Goal: Information Seeking & Learning: Learn about a topic

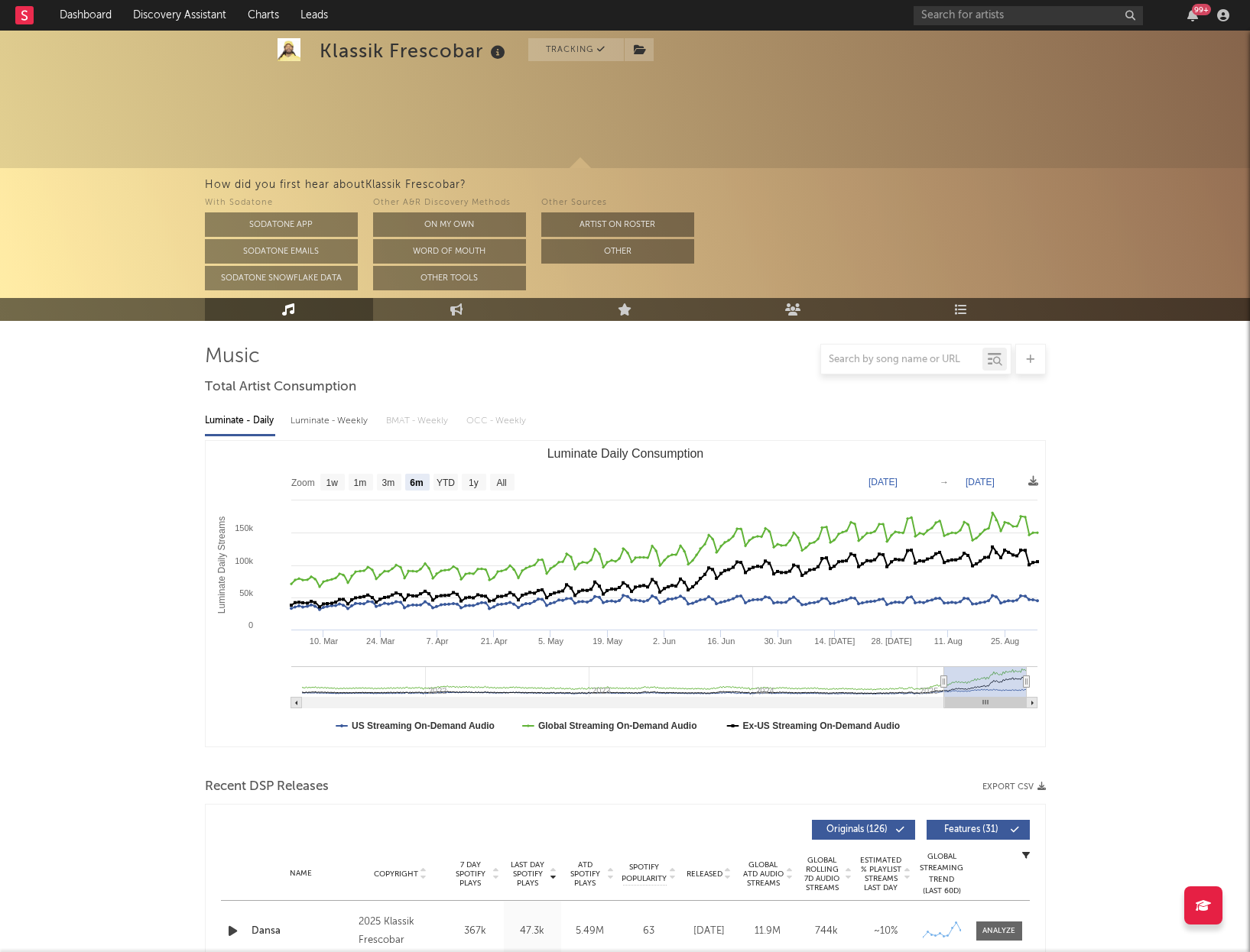
select select "6m"
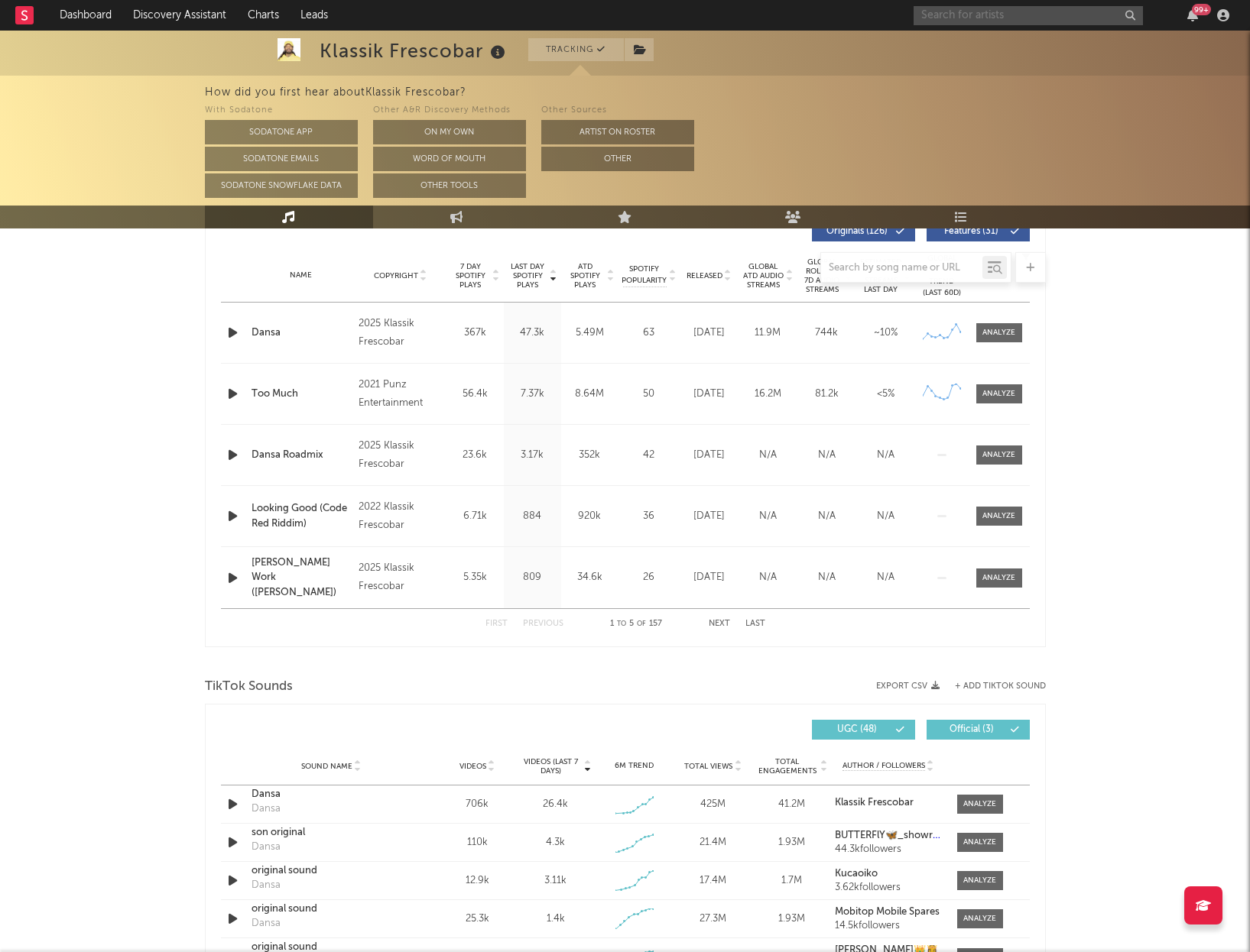
click at [968, 20] on input "text" at bounding box center [1028, 16] width 229 height 19
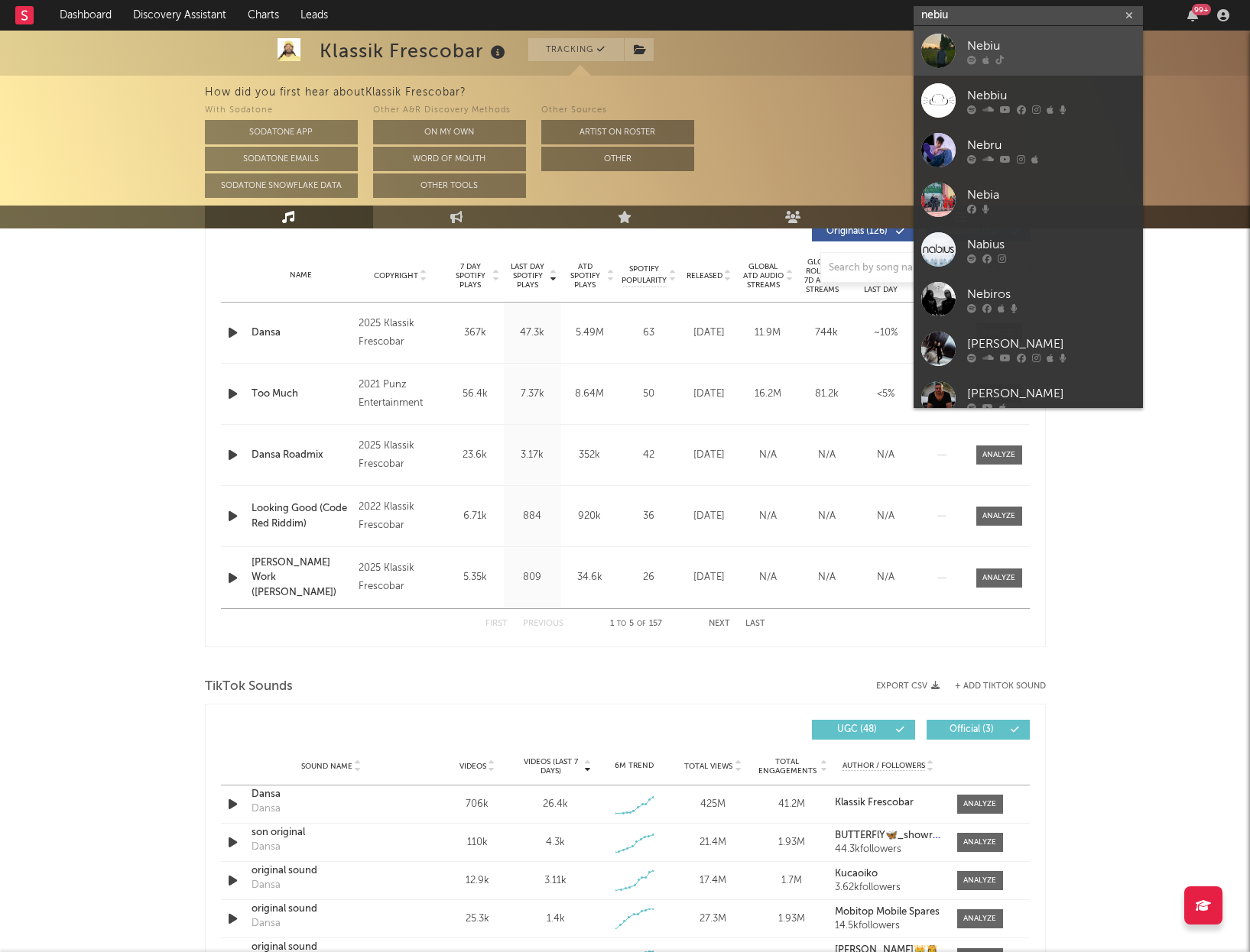
type input "nebiu"
click at [1034, 50] on div "Nebiu" at bounding box center [1051, 46] width 168 height 18
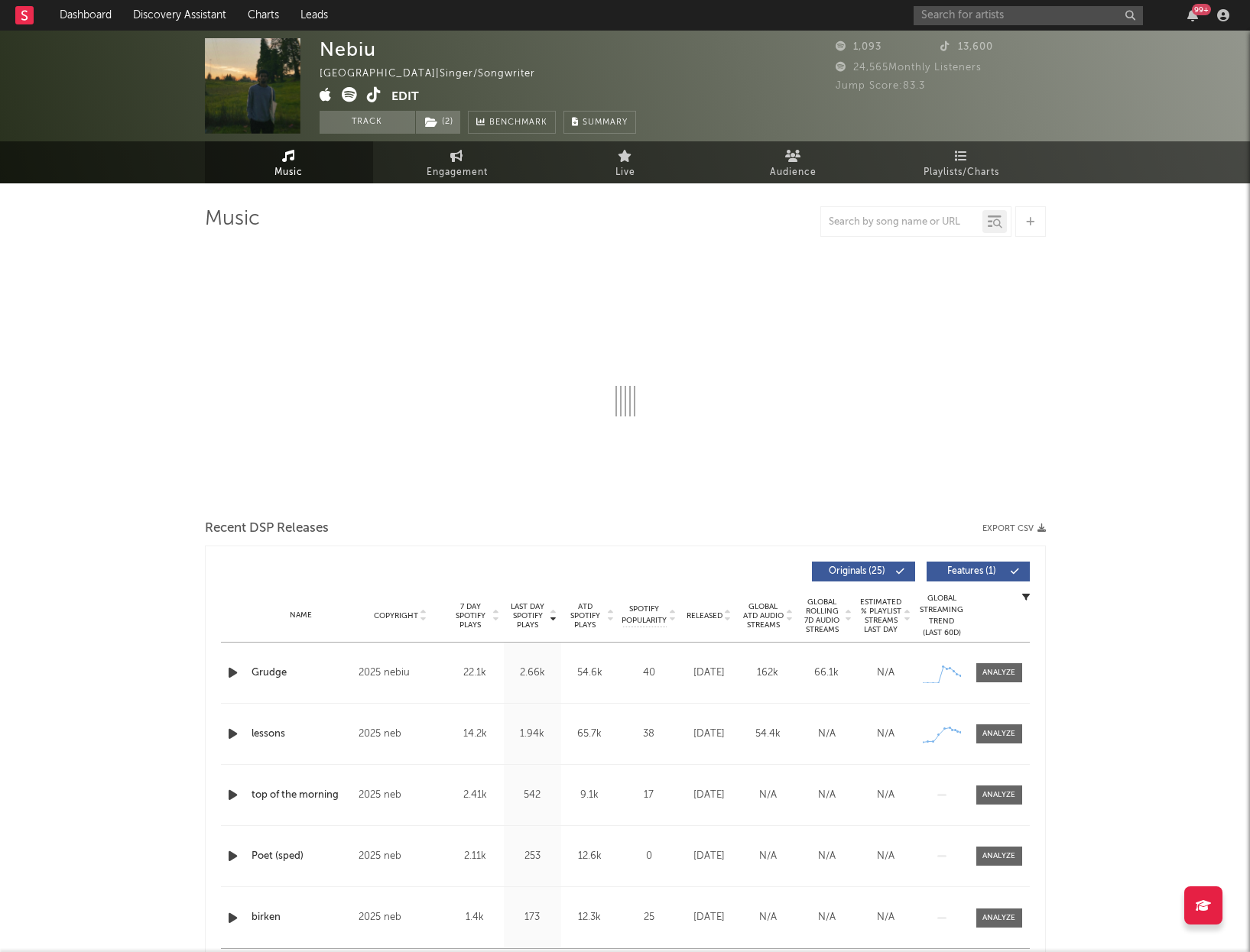
select select "1w"
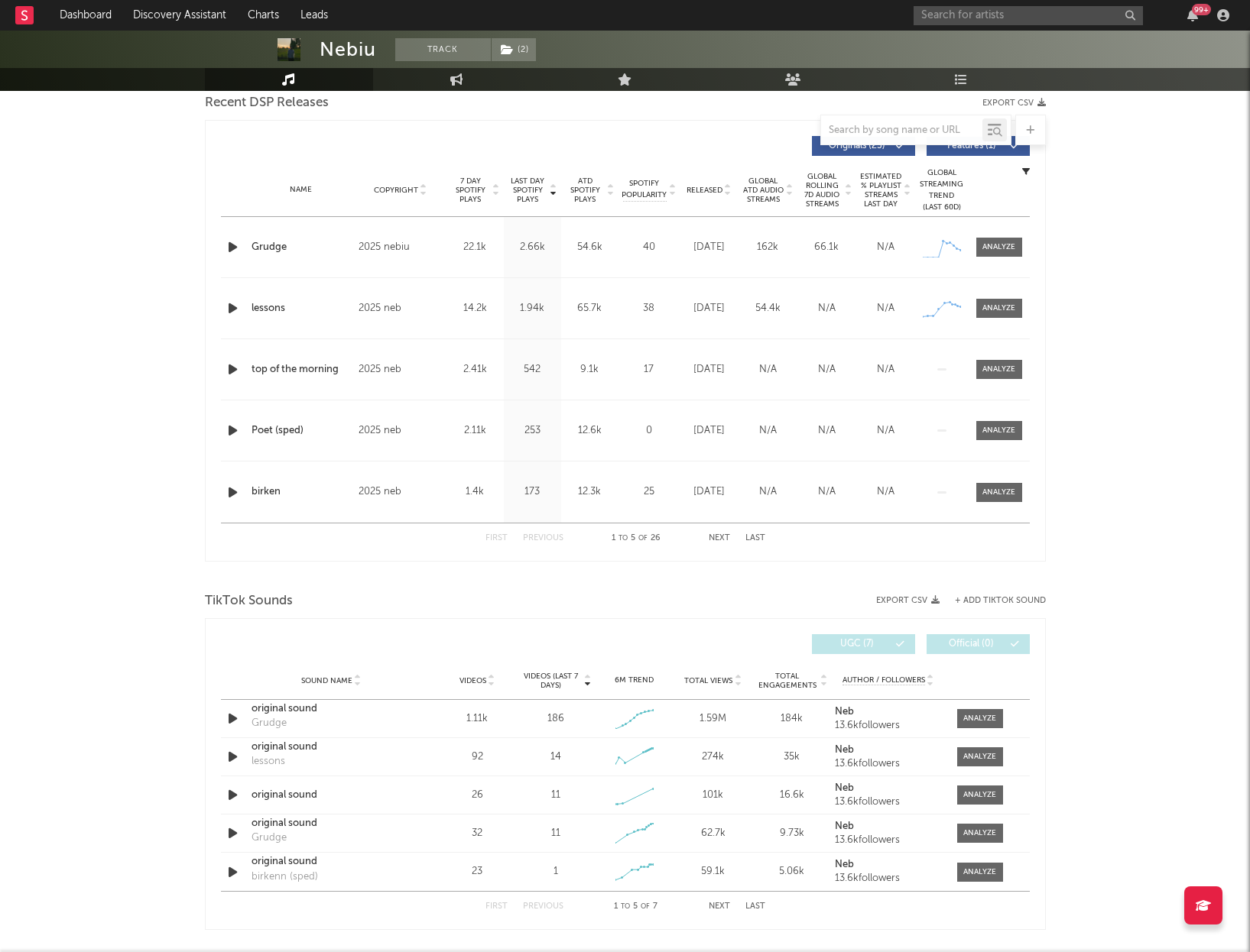
scroll to position [549, 0]
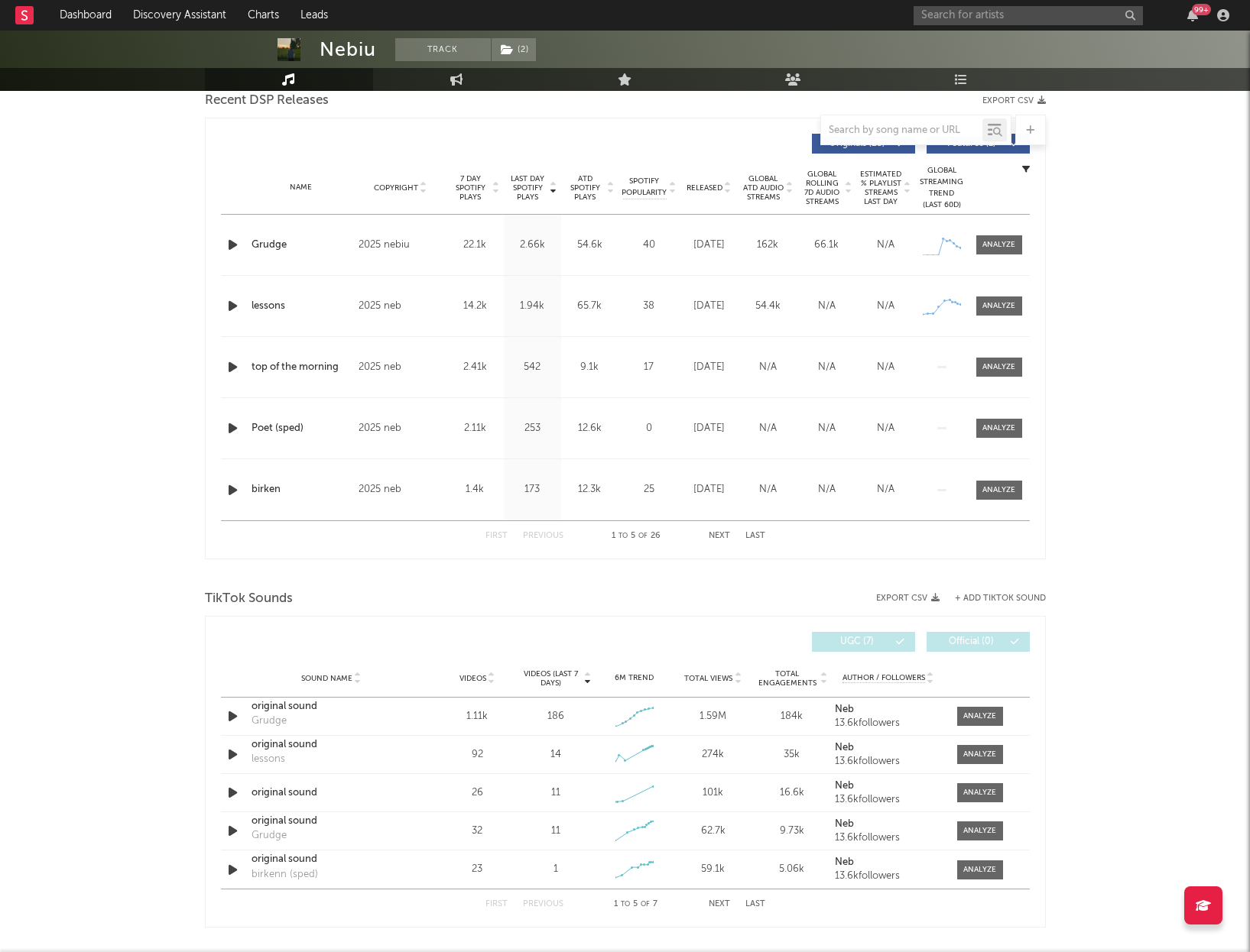
click at [233, 244] on icon "button" at bounding box center [233, 245] width 16 height 19
click at [548, 932] on div at bounding box center [625, 934] width 191 height 4
drag, startPoint x: 574, startPoint y: 933, endPoint x: 593, endPoint y: 934, distance: 19.0
click at [574, 933] on div at bounding box center [625, 934] width 191 height 4
click at [231, 299] on icon "button" at bounding box center [233, 307] width 16 height 19
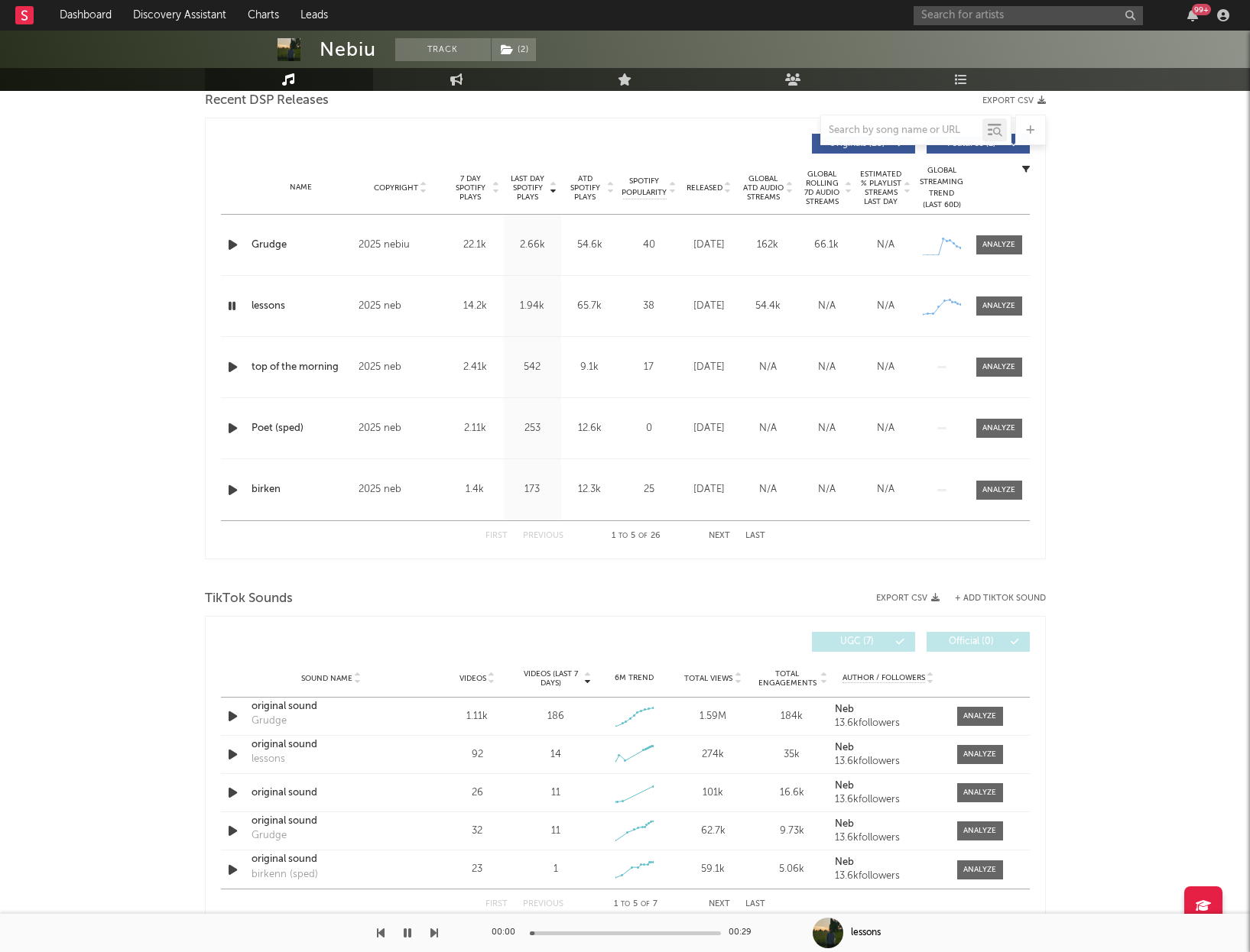
click at [573, 932] on div at bounding box center [625, 934] width 191 height 4
drag, startPoint x: 619, startPoint y: 931, endPoint x: 633, endPoint y: 933, distance: 14.1
click at [619, 932] on div at bounding box center [625, 934] width 191 height 4
click at [667, 934] on div at bounding box center [625, 934] width 191 height 4
click at [407, 931] on icon "button" at bounding box center [408, 934] width 8 height 12
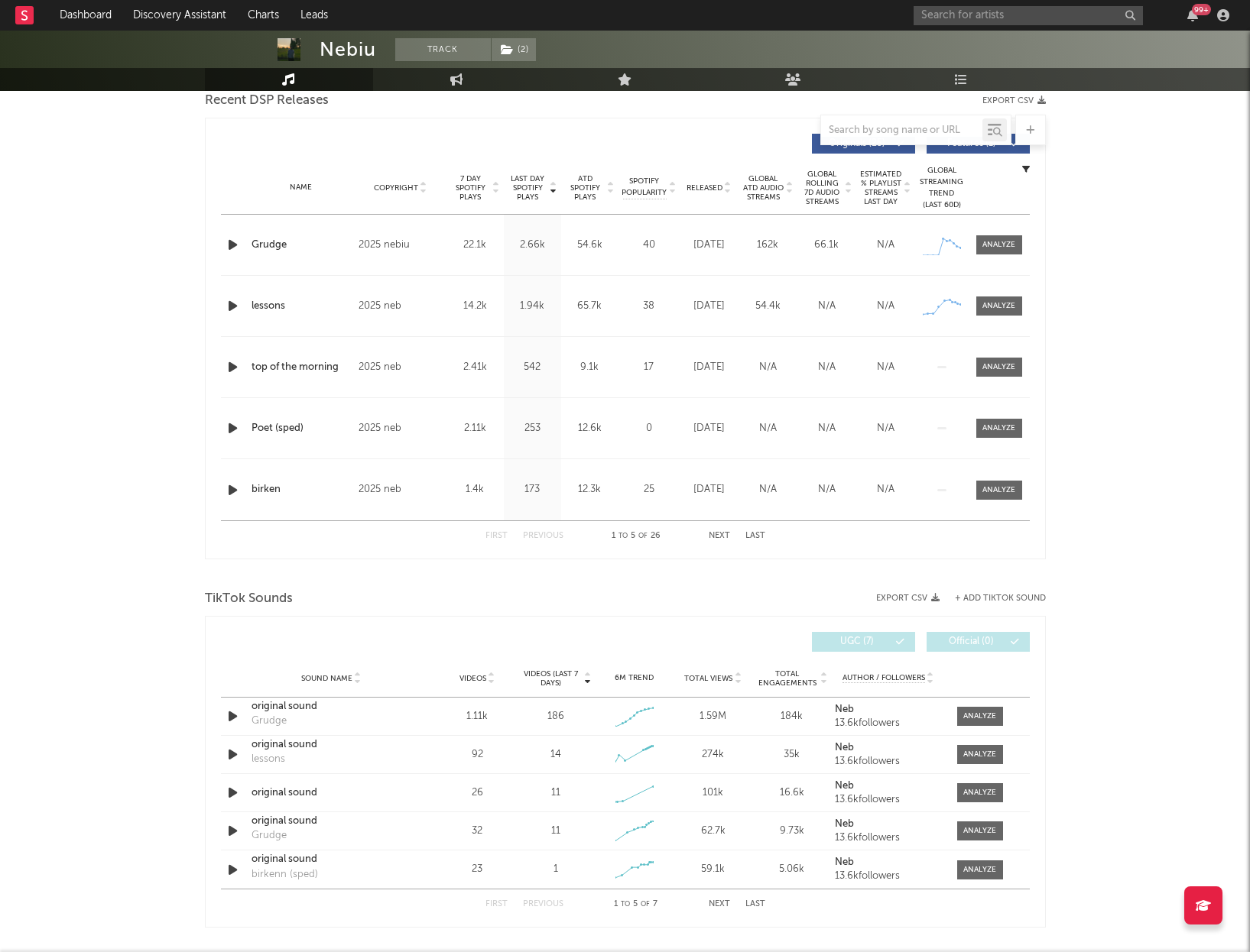
scroll to position [545, 0]
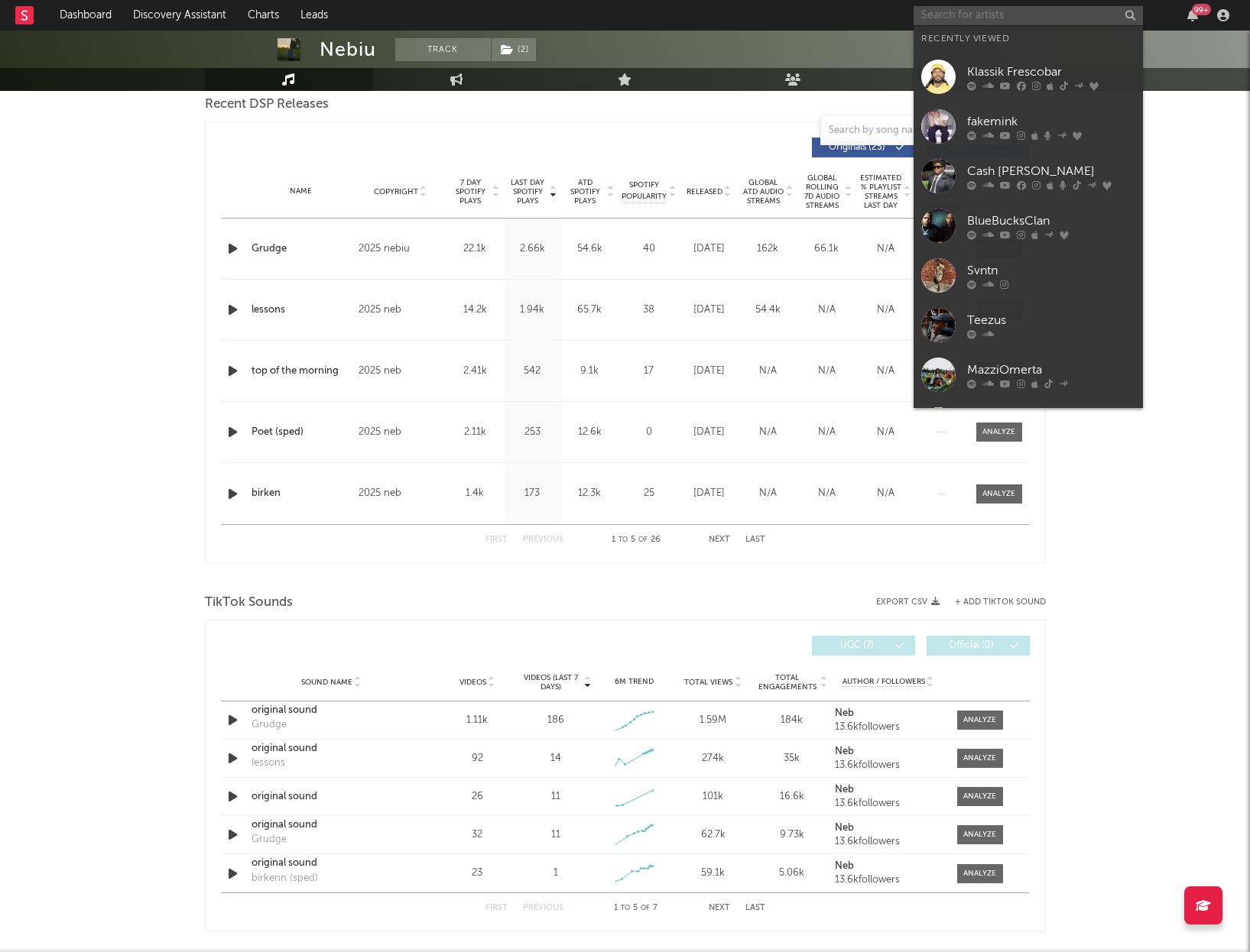
click at [1014, 13] on input "text" at bounding box center [1028, 16] width 229 height 19
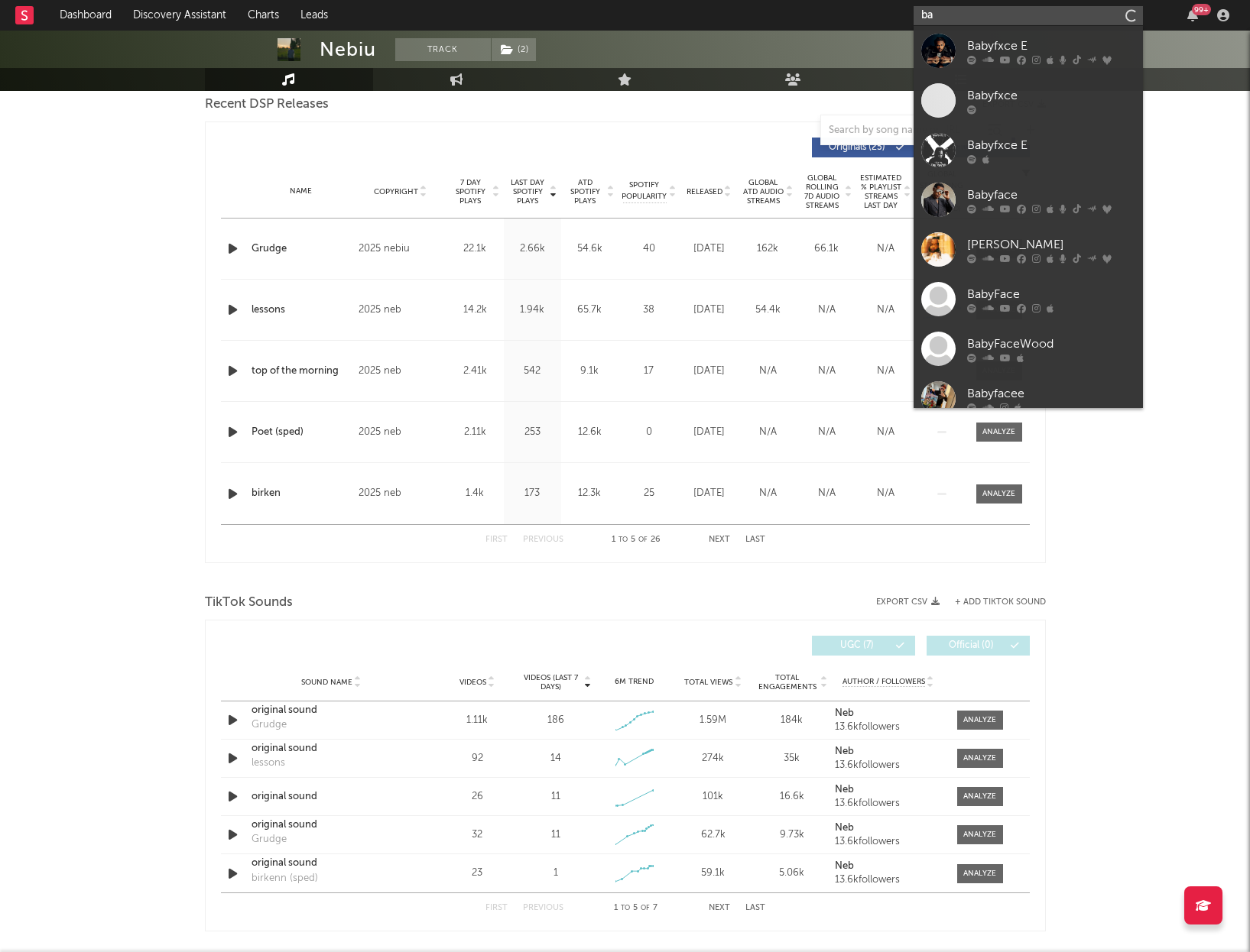
type input "b"
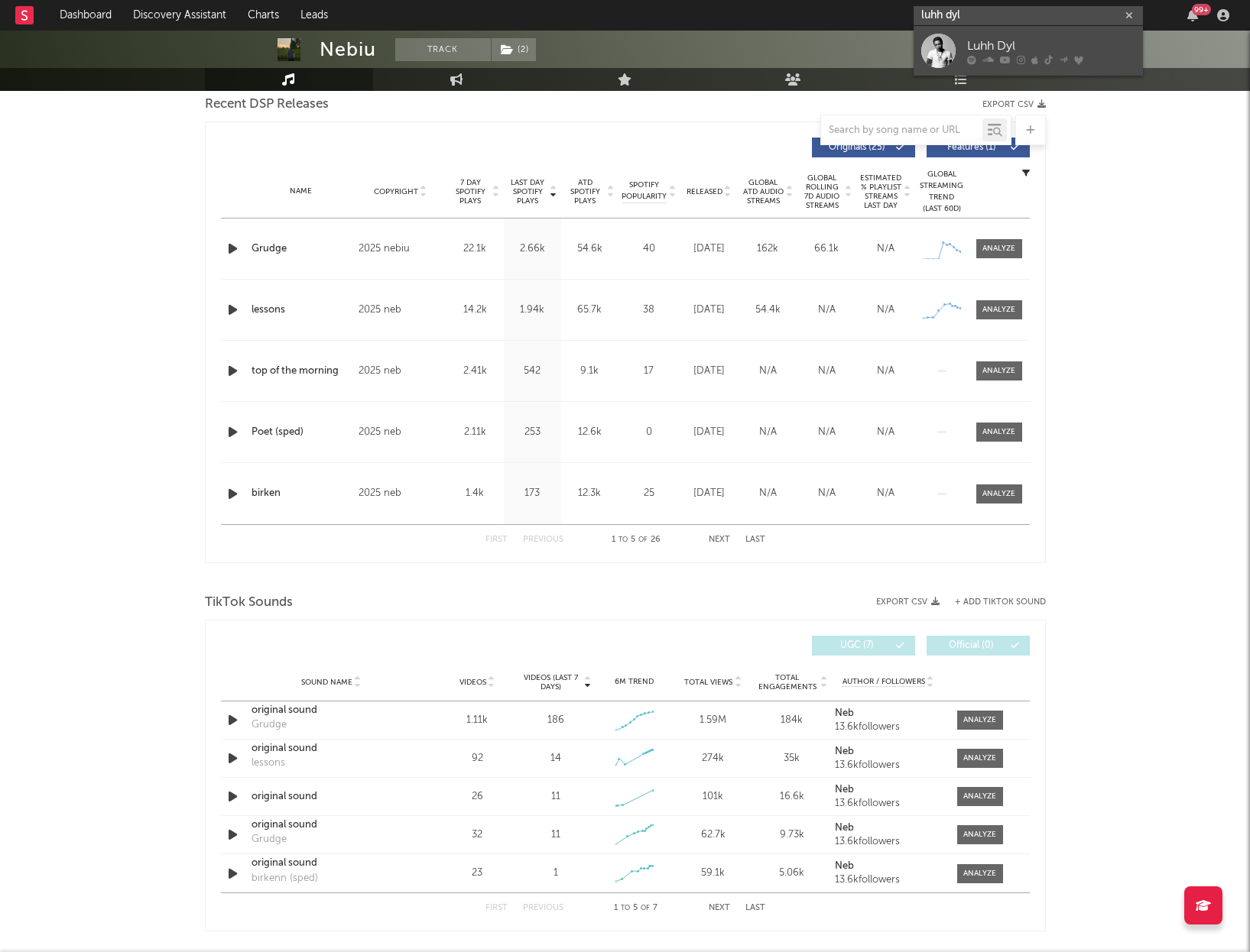
type input "luhh dyl"
click at [991, 39] on div "Luhh Dyl" at bounding box center [1051, 46] width 168 height 18
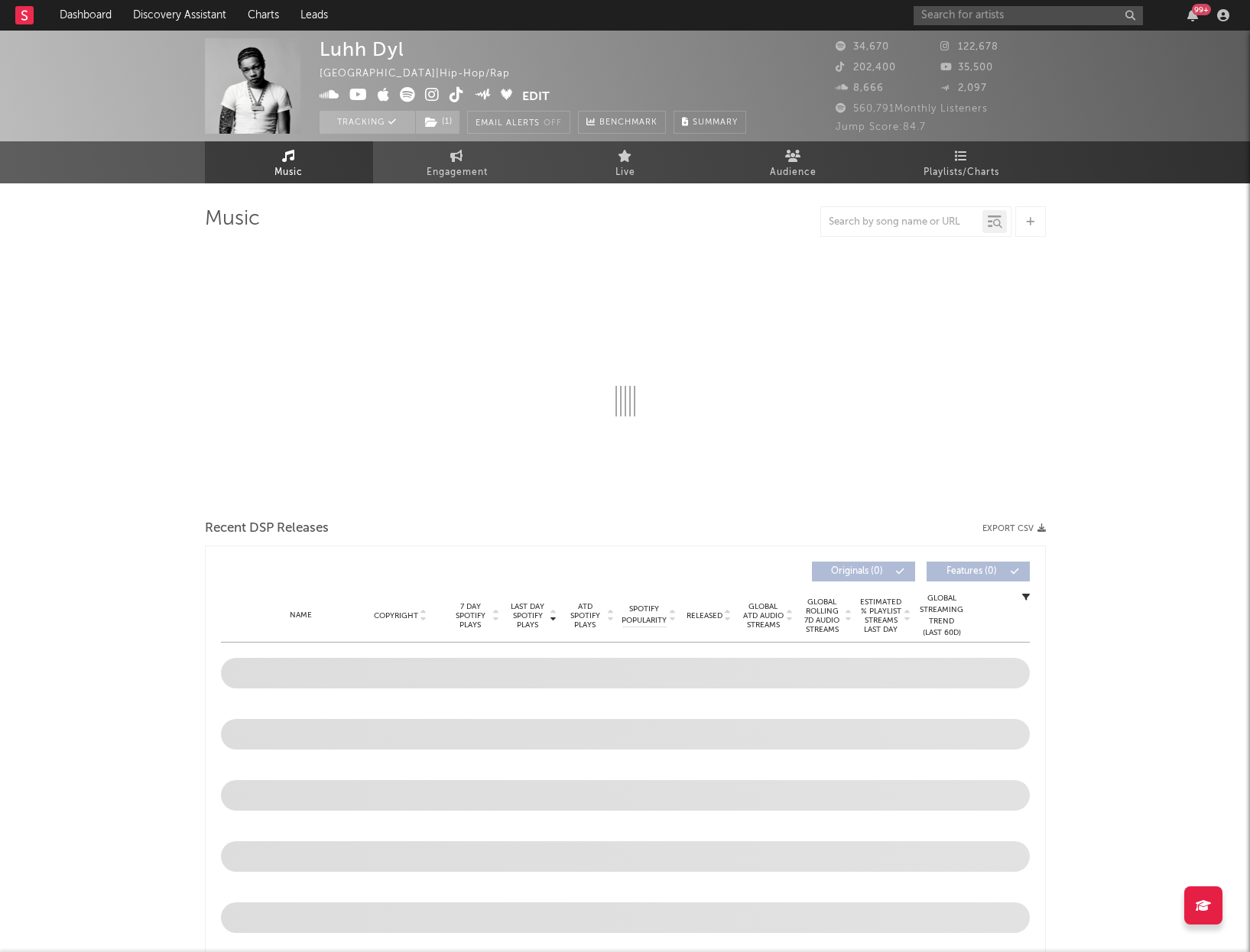
select select "6m"
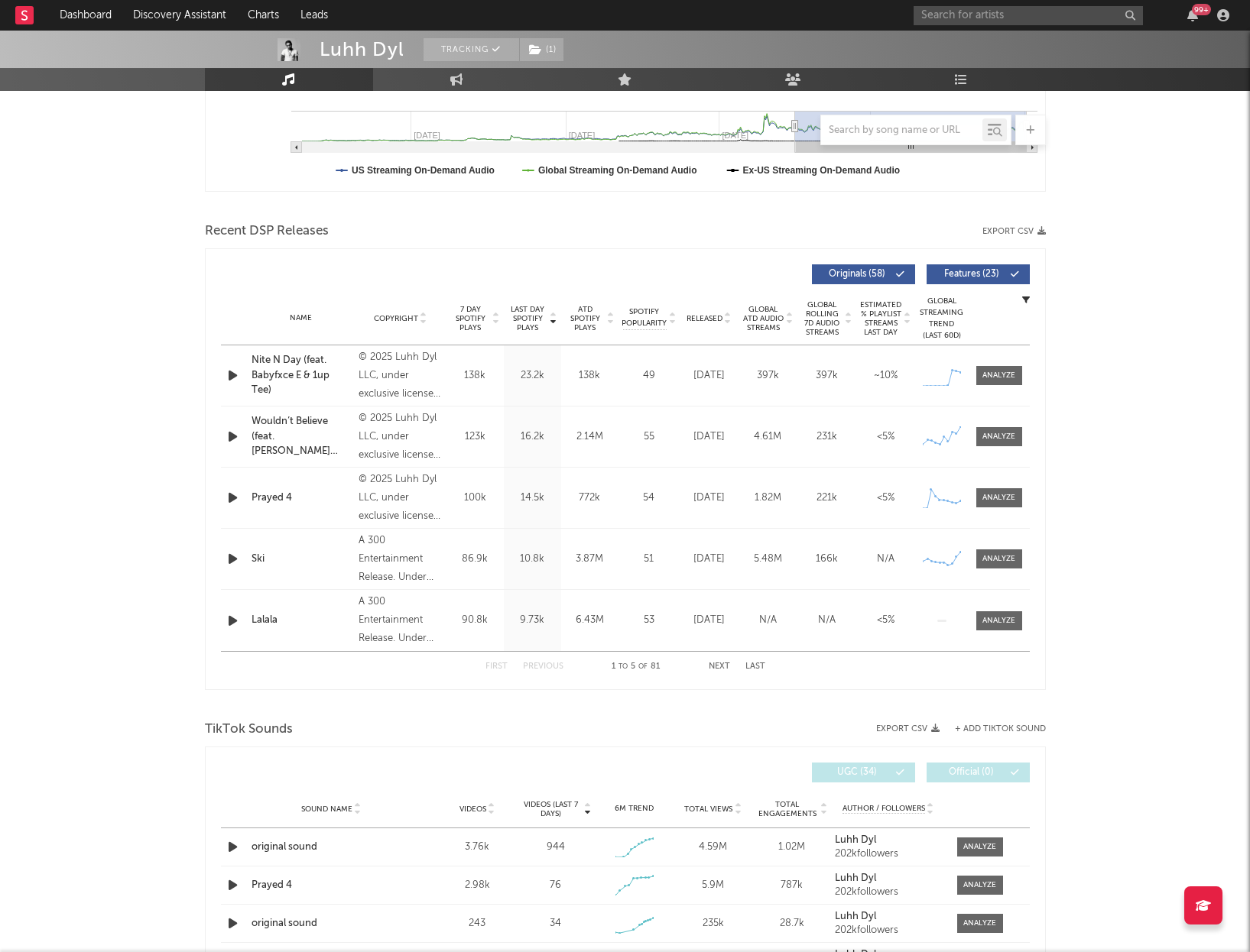
scroll to position [421, 0]
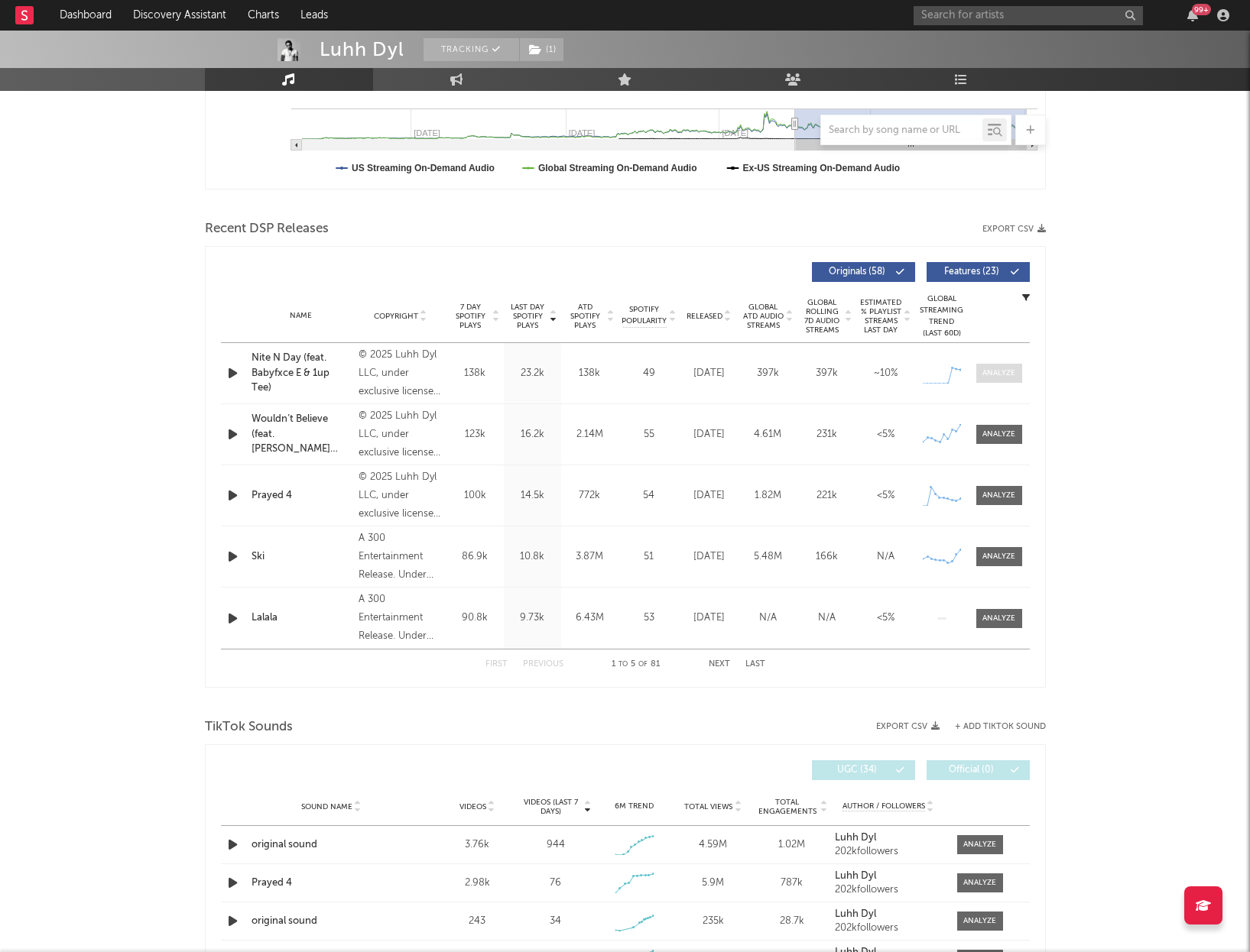
click at [1000, 374] on div at bounding box center [998, 373] width 33 height 11
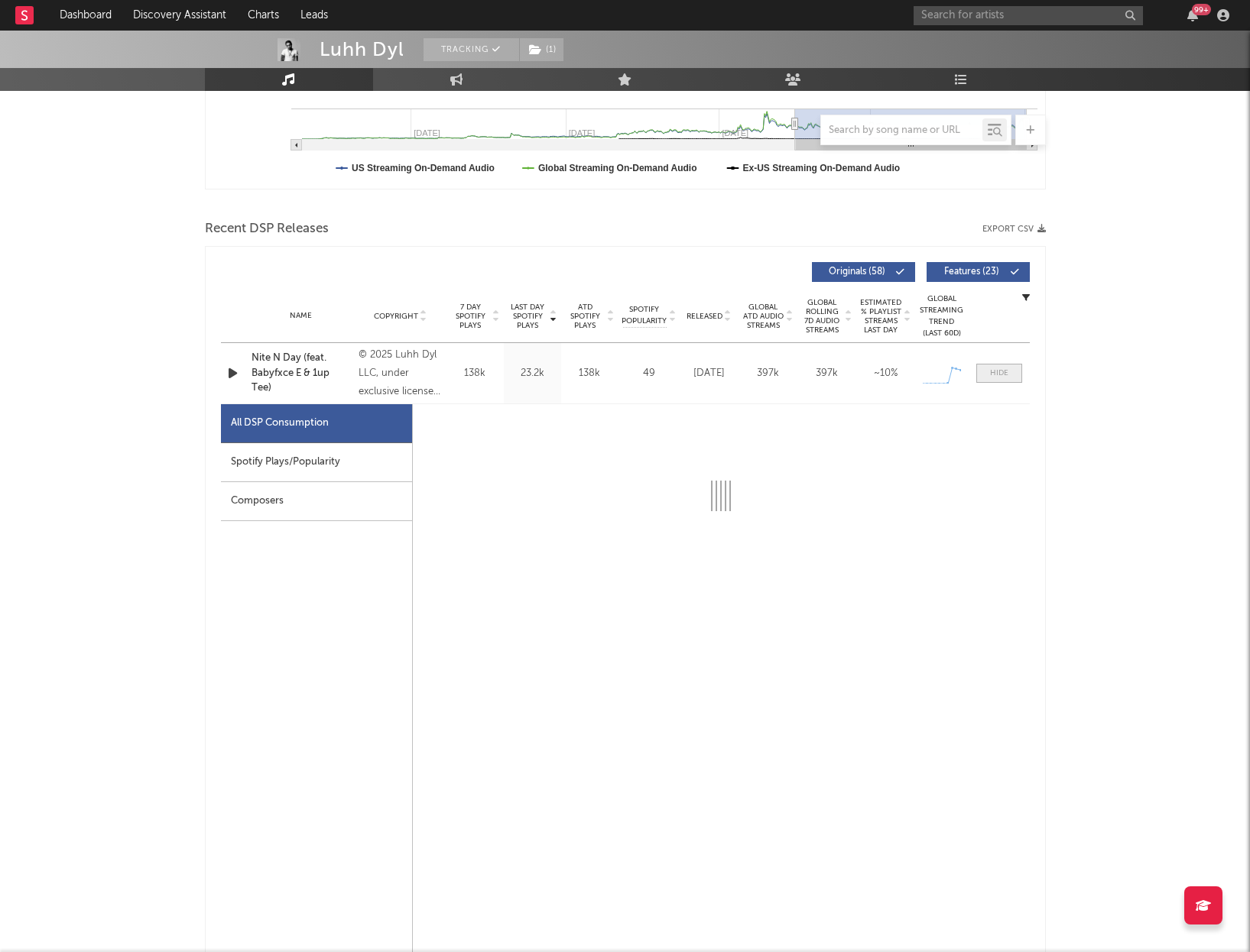
select select "1w"
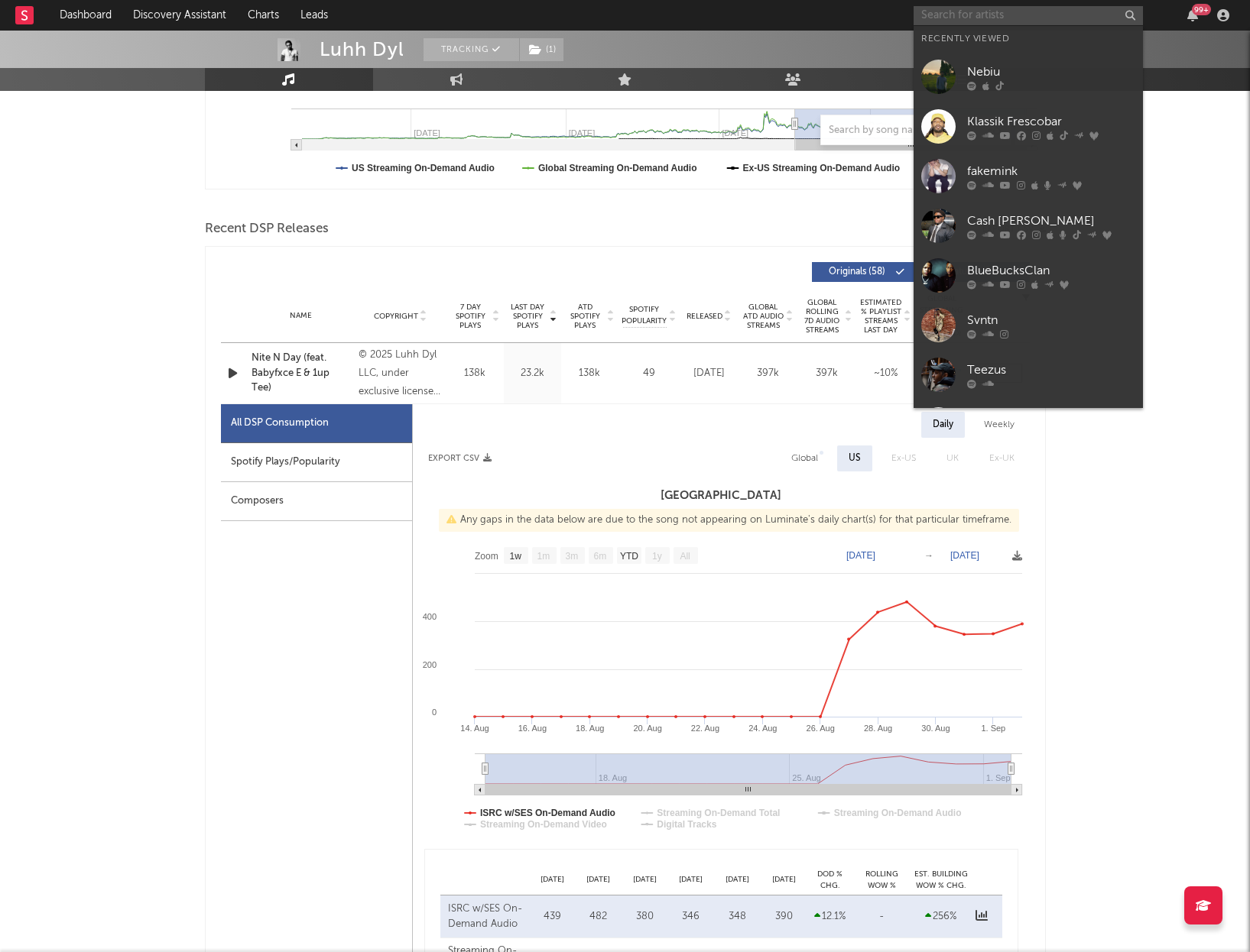
click at [983, 17] on input "text" at bounding box center [1028, 16] width 229 height 19
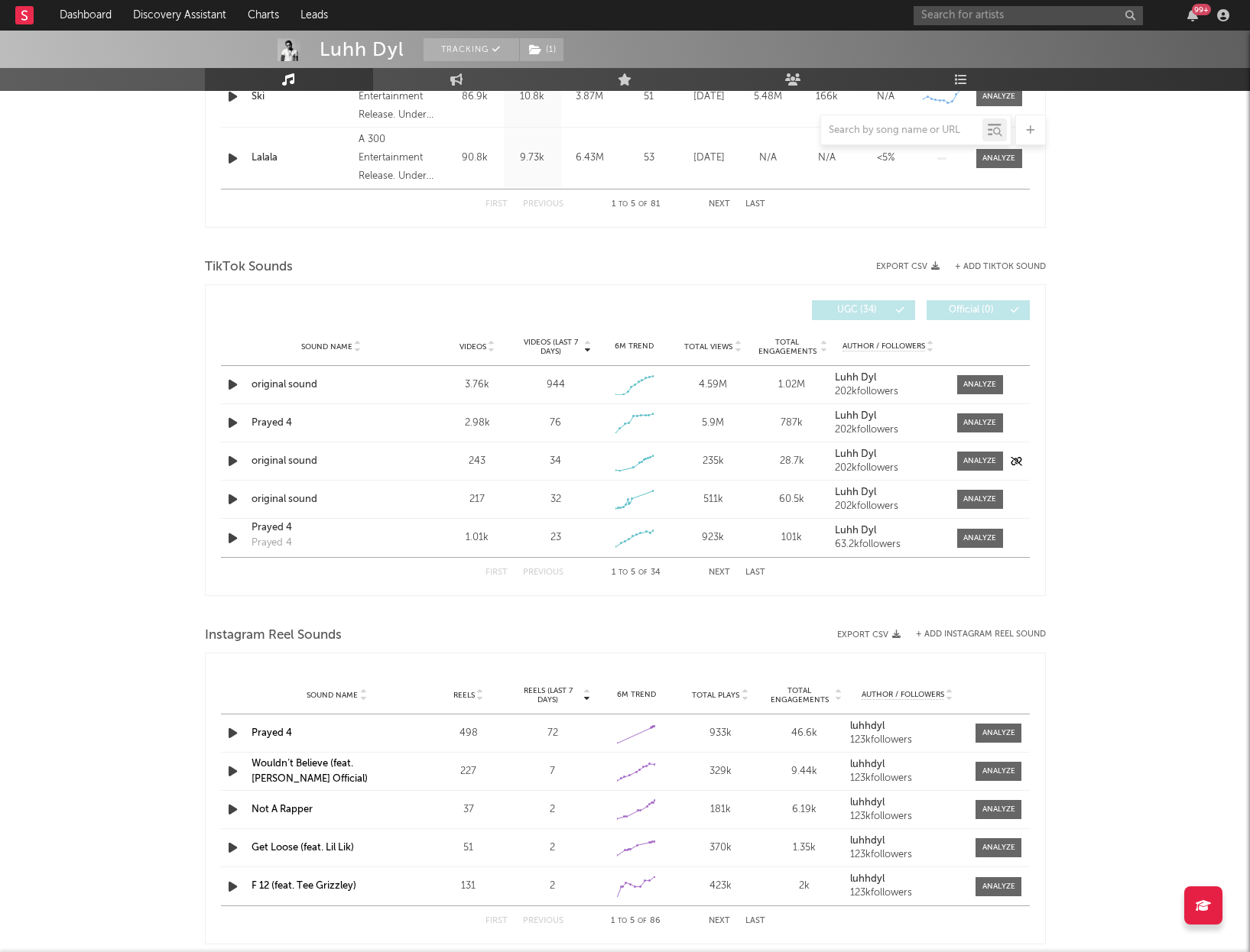
scroll to position [1577, 0]
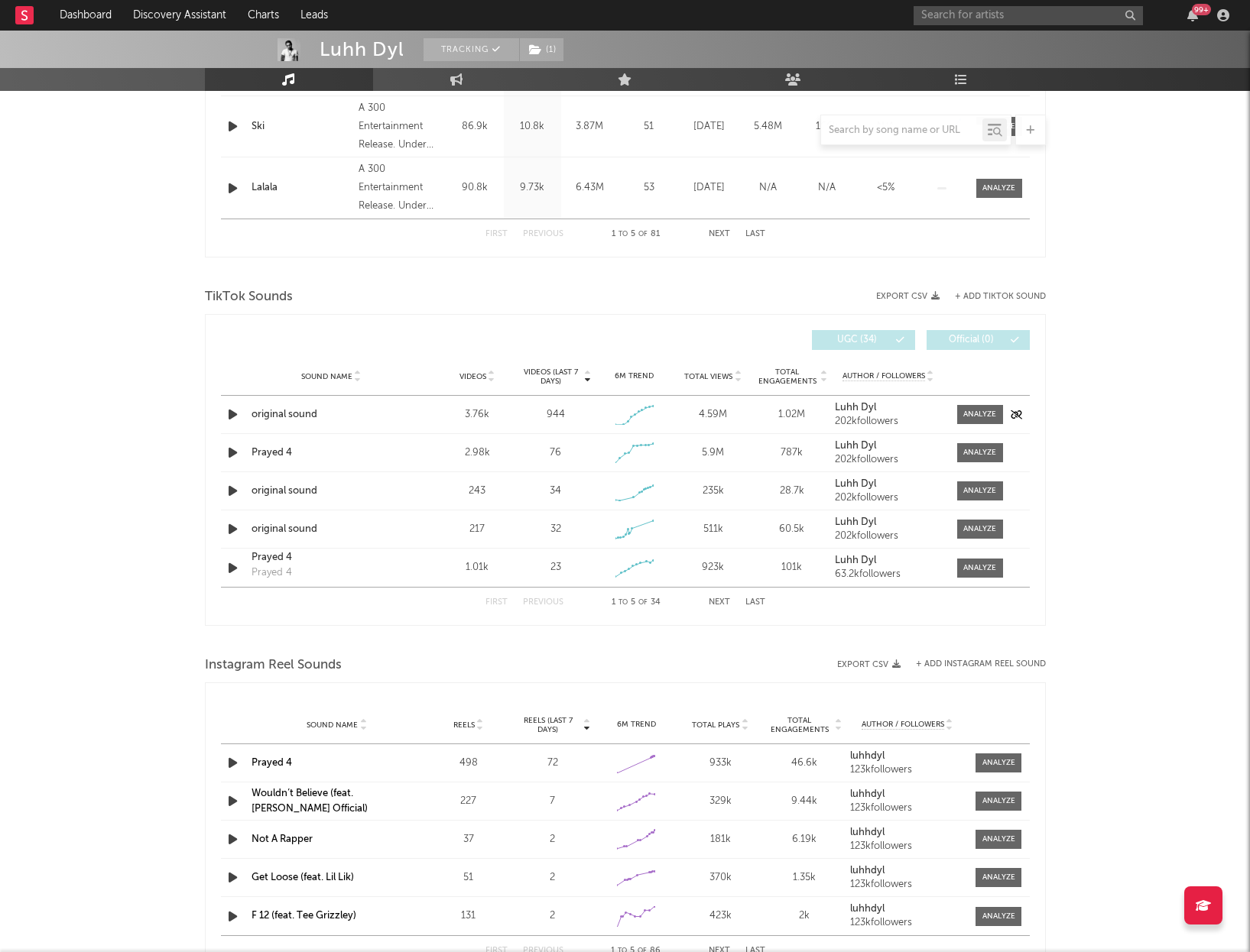
drag, startPoint x: 227, startPoint y: 415, endPoint x: 235, endPoint y: 416, distance: 8.1
click at [231, 415] on div "Videos (last 7 days) Sound Name Videos Videos (last 7 days) Total Views Total E…" at bounding box center [625, 470] width 841 height 312
click at [235, 415] on icon "button" at bounding box center [233, 415] width 16 height 19
click at [234, 415] on icon "button" at bounding box center [232, 415] width 15 height 19
click at [970, 413] on div at bounding box center [979, 415] width 33 height 11
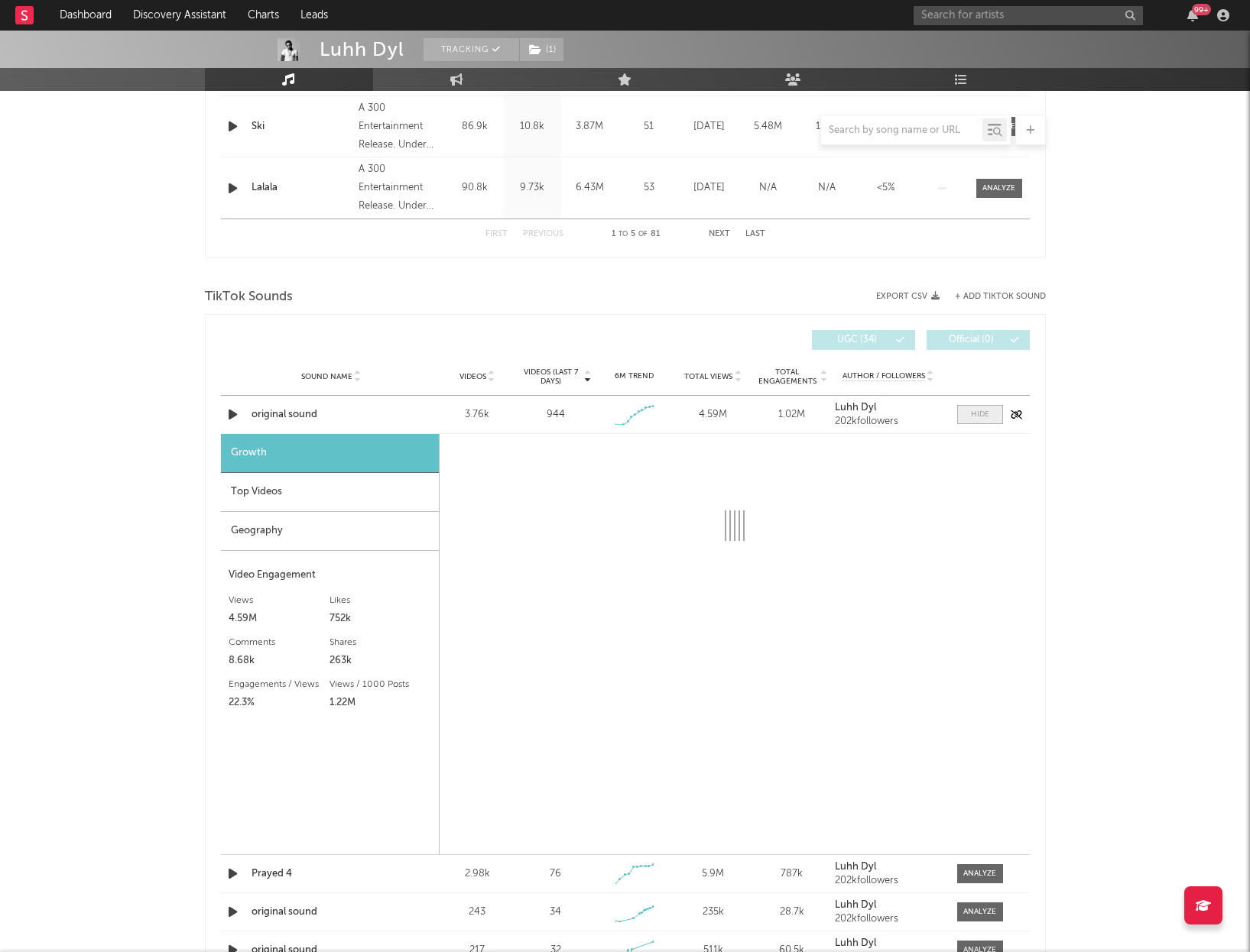
select select "1w"
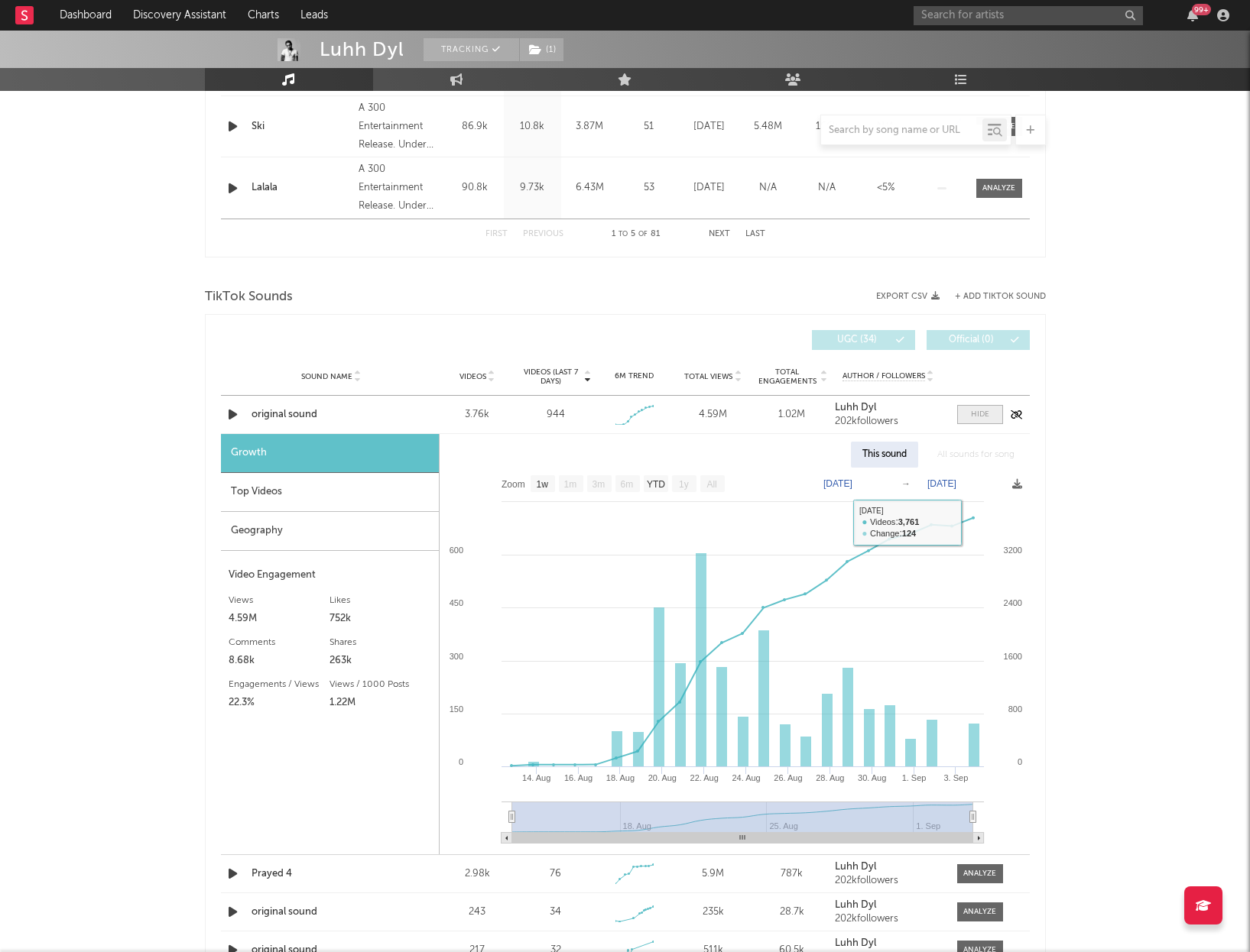
click at [981, 415] on div at bounding box center [979, 415] width 18 height 11
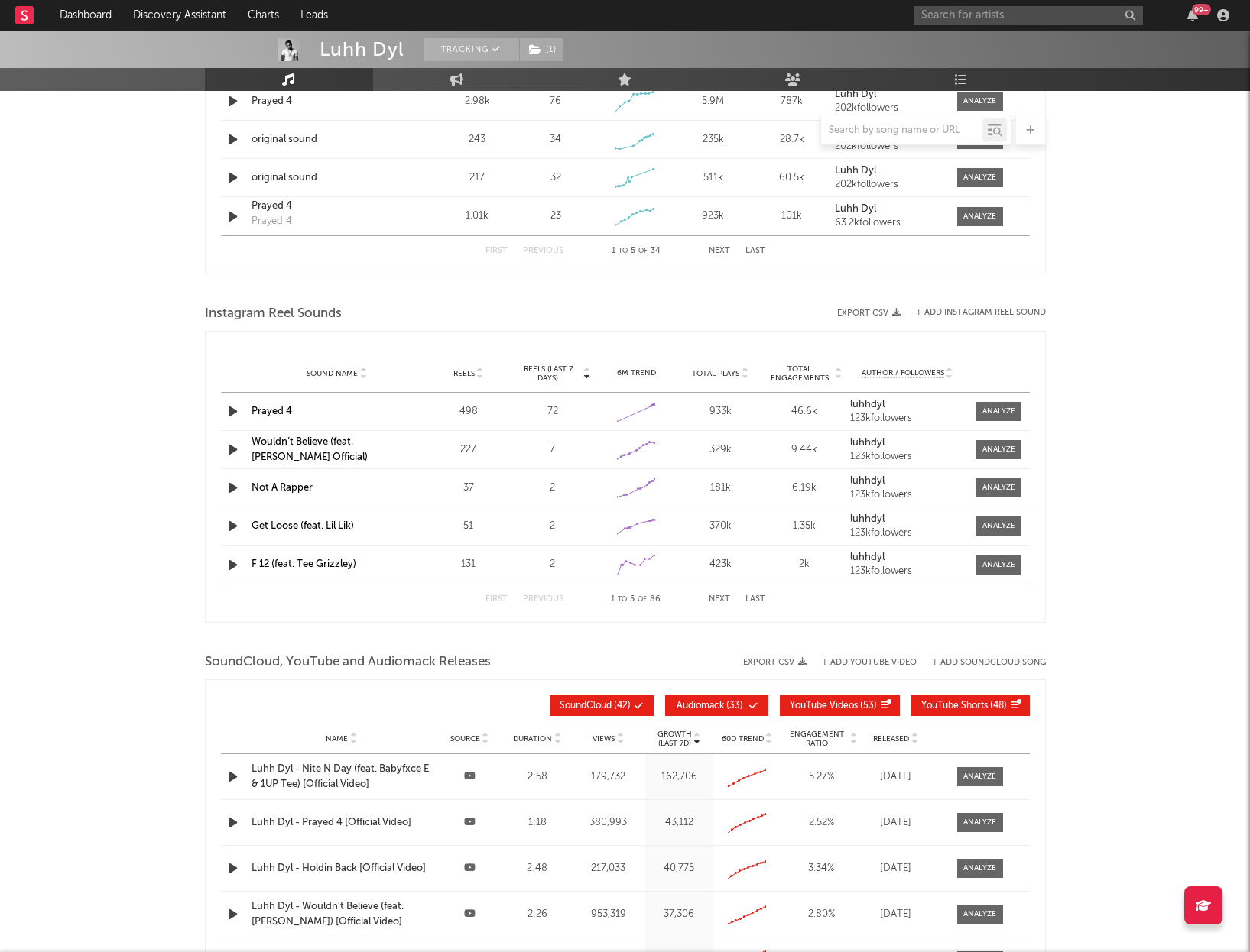
scroll to position [1977, 0]
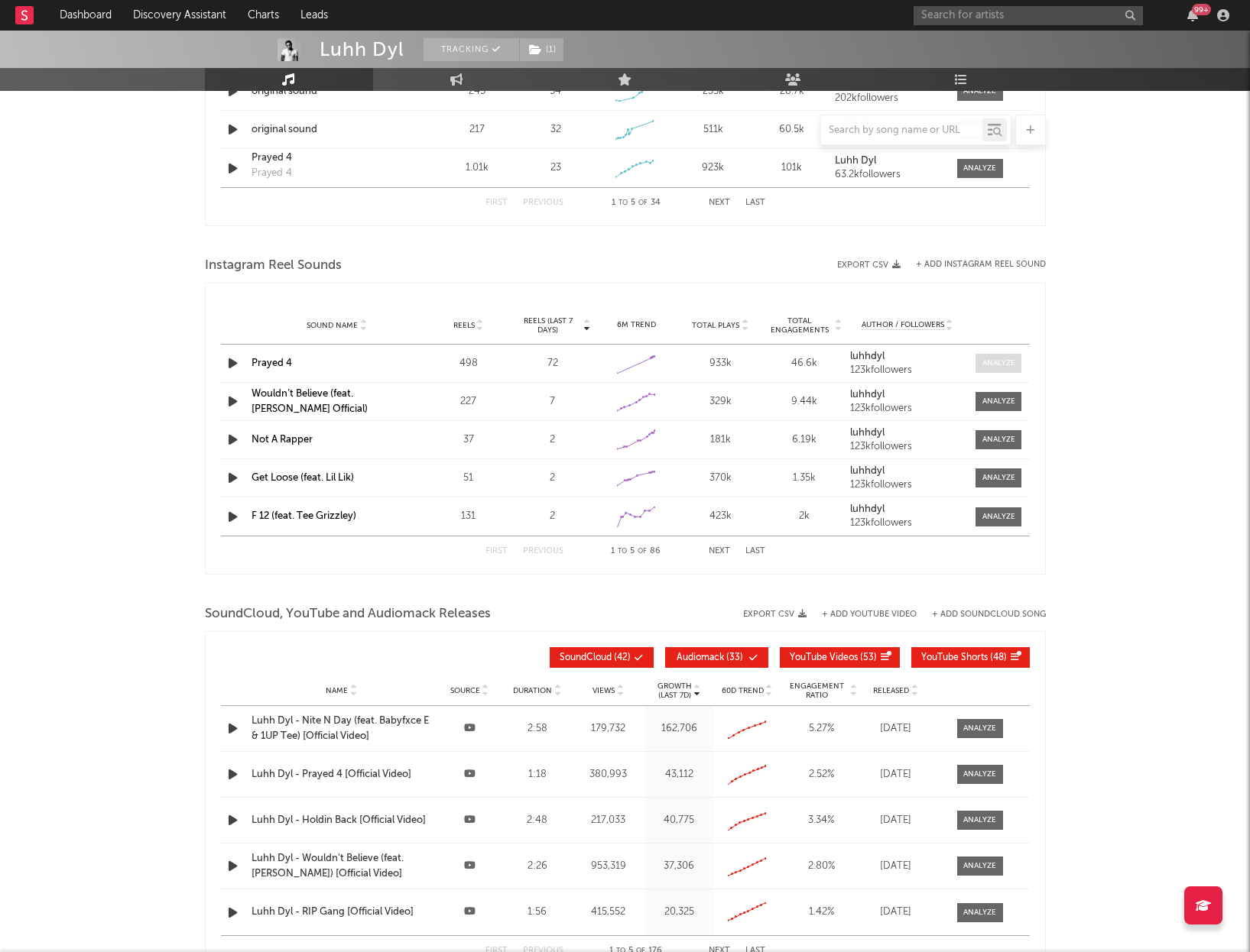
click at [1001, 361] on div at bounding box center [998, 363] width 33 height 11
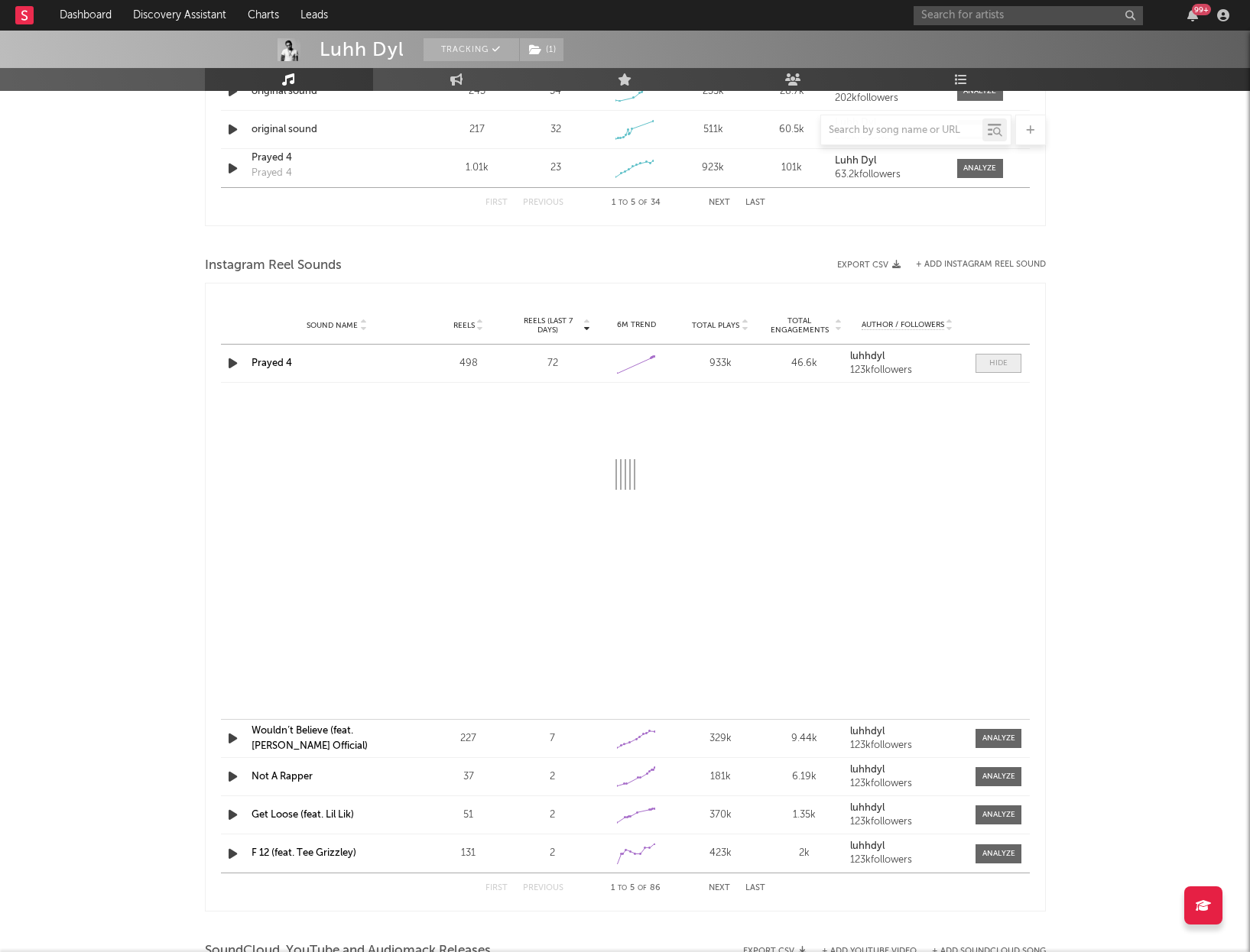
scroll to position [1975, 0]
select select "1w"
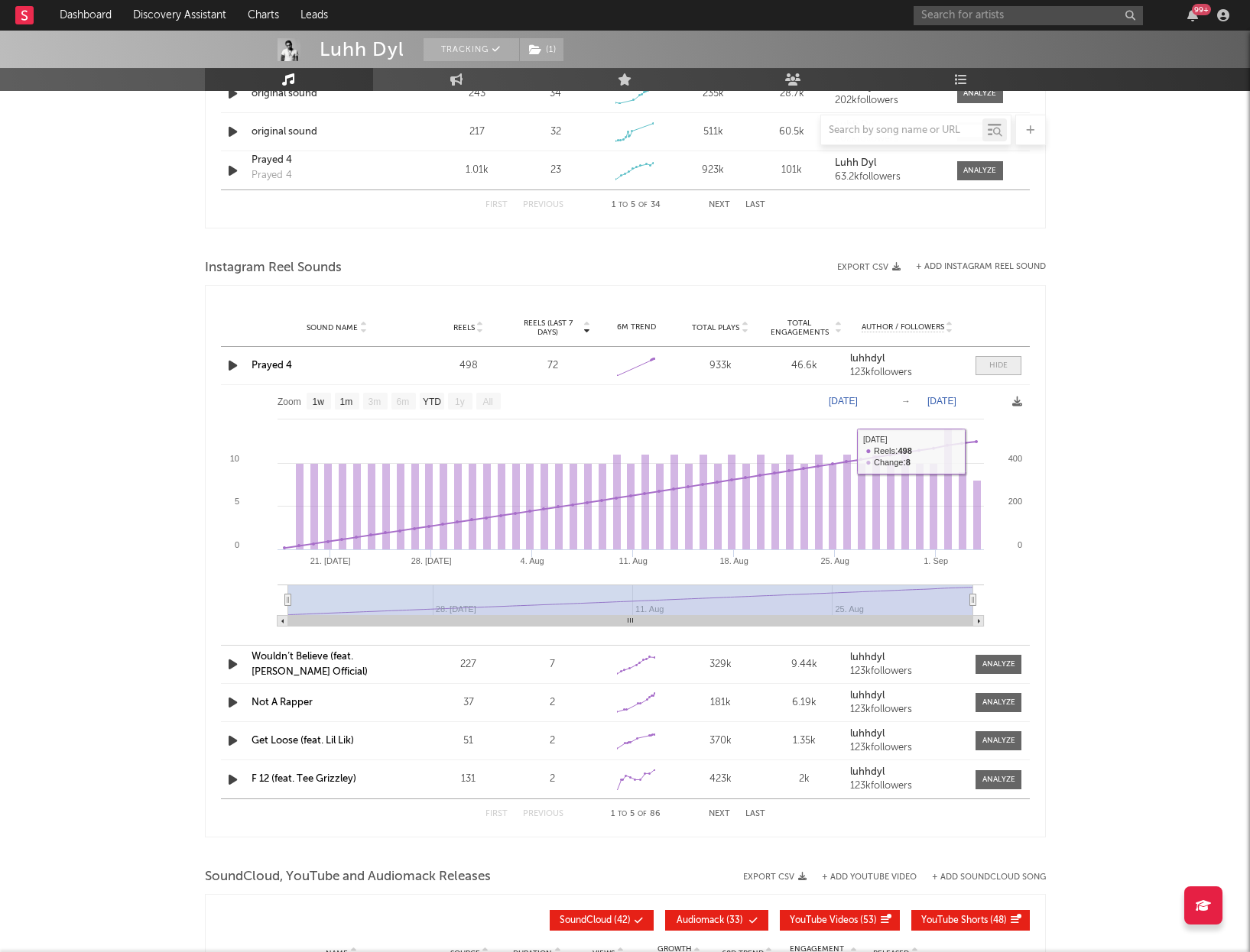
click at [993, 368] on div at bounding box center [998, 365] width 18 height 11
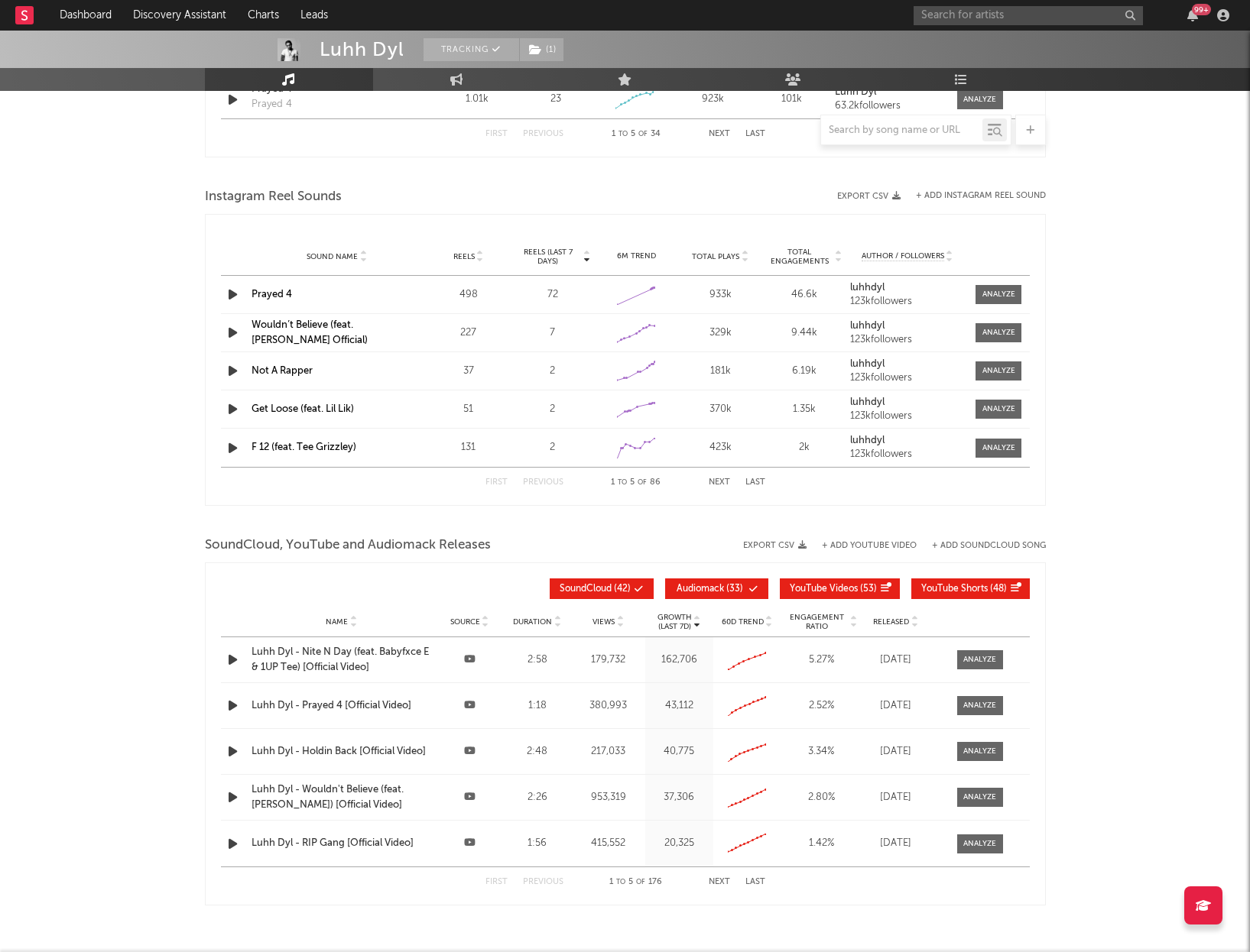
scroll to position [2048, 0]
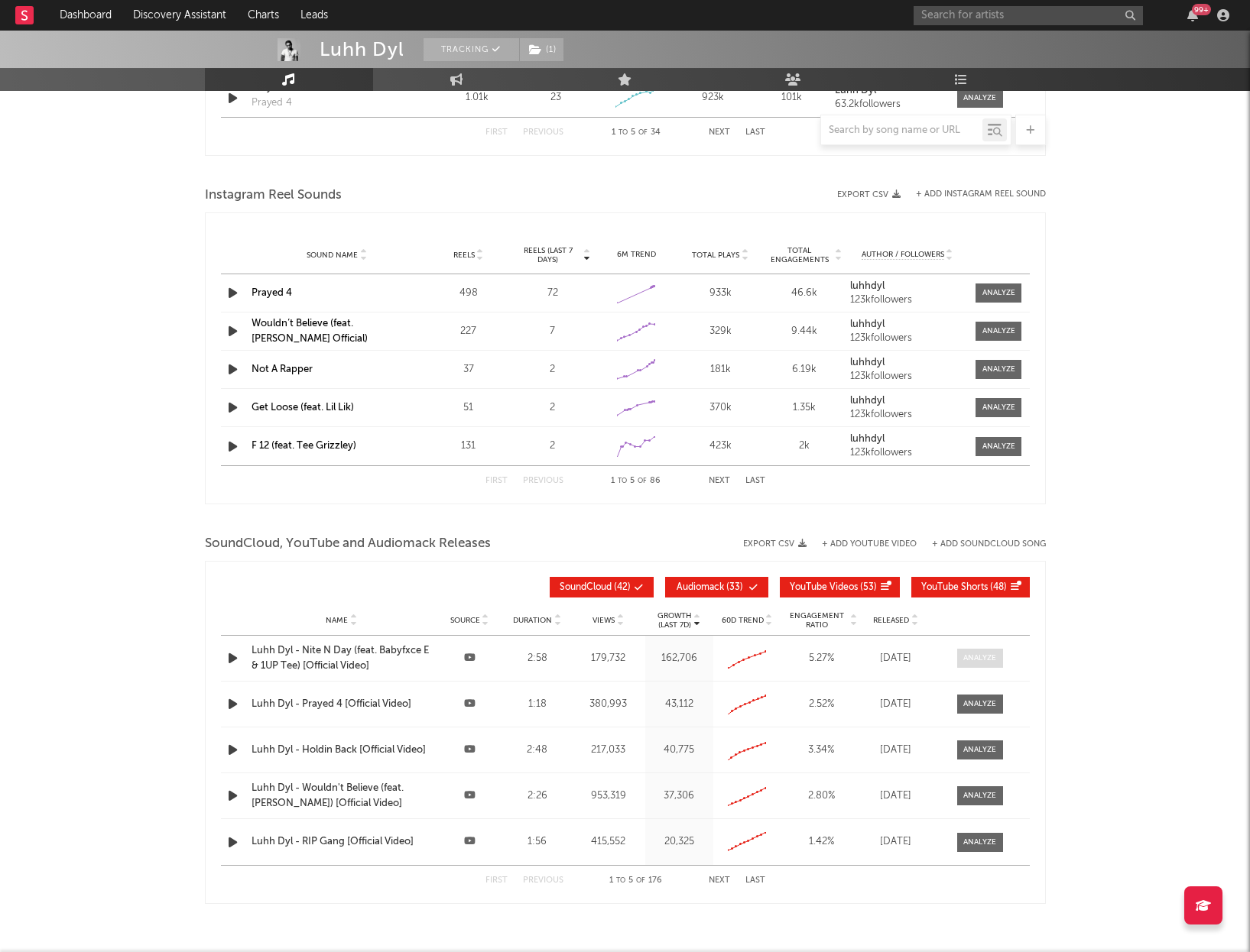
click at [985, 655] on div at bounding box center [979, 658] width 33 height 11
select select "All"
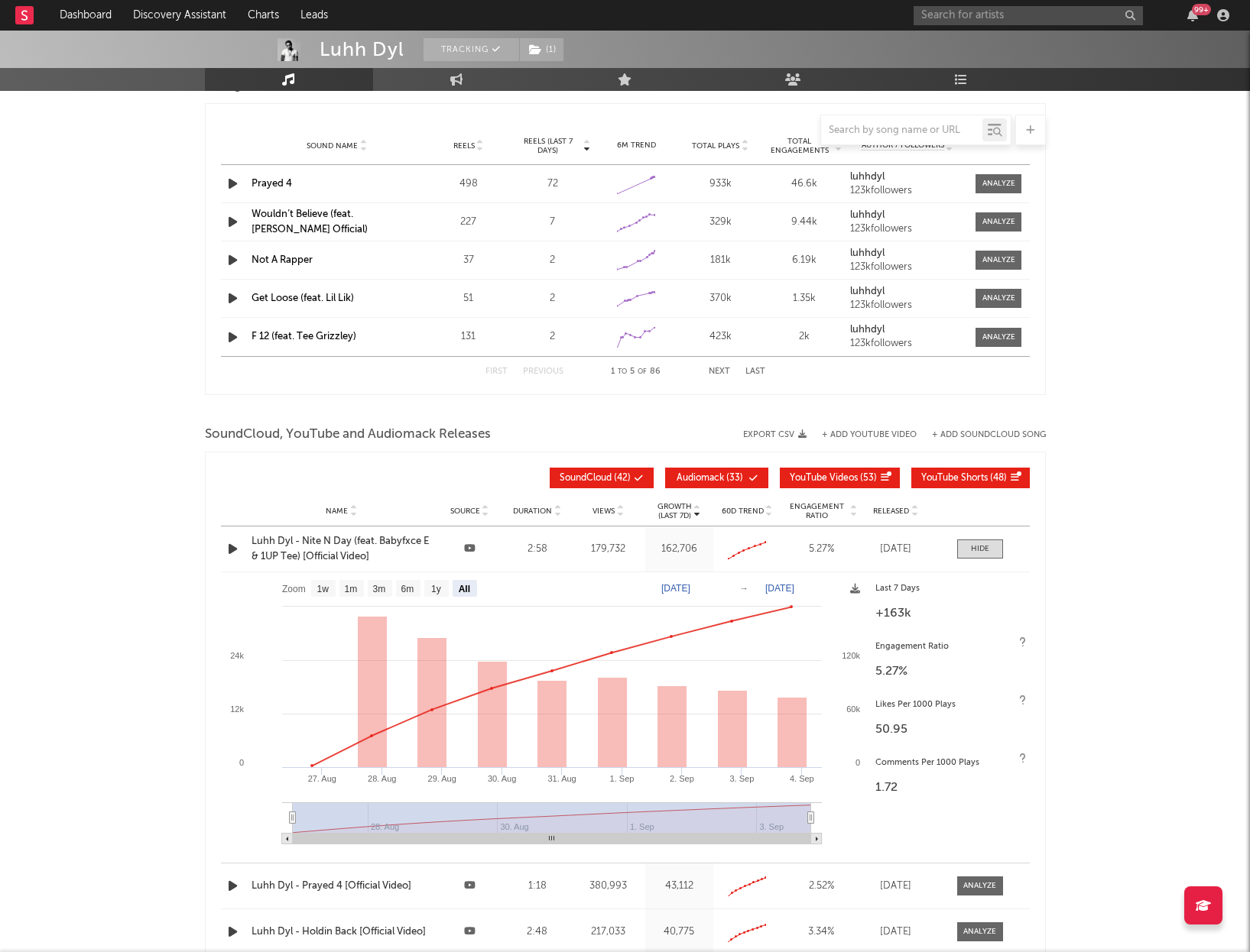
click at [973, 545] on div at bounding box center [979, 549] width 18 height 11
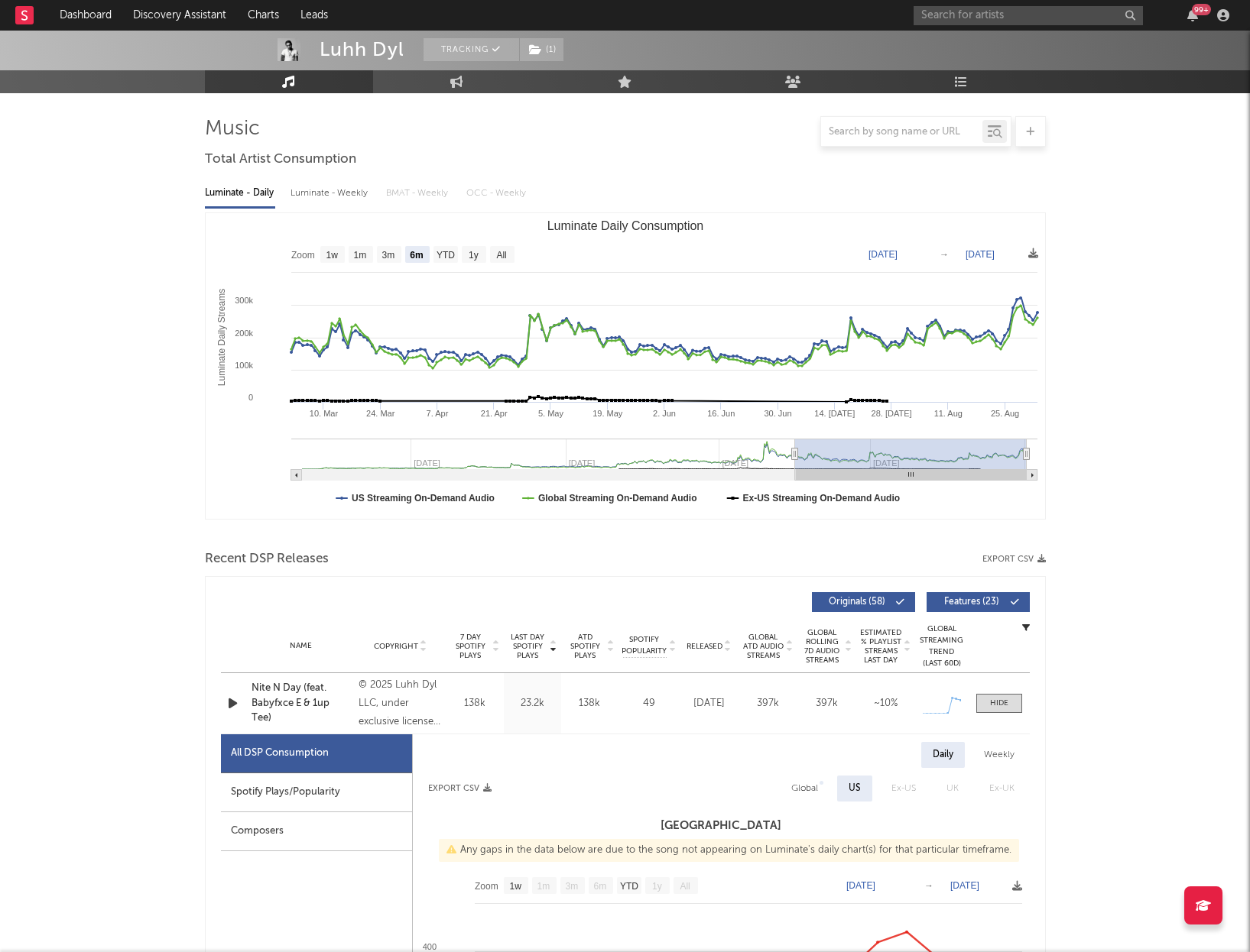
scroll to position [0, 0]
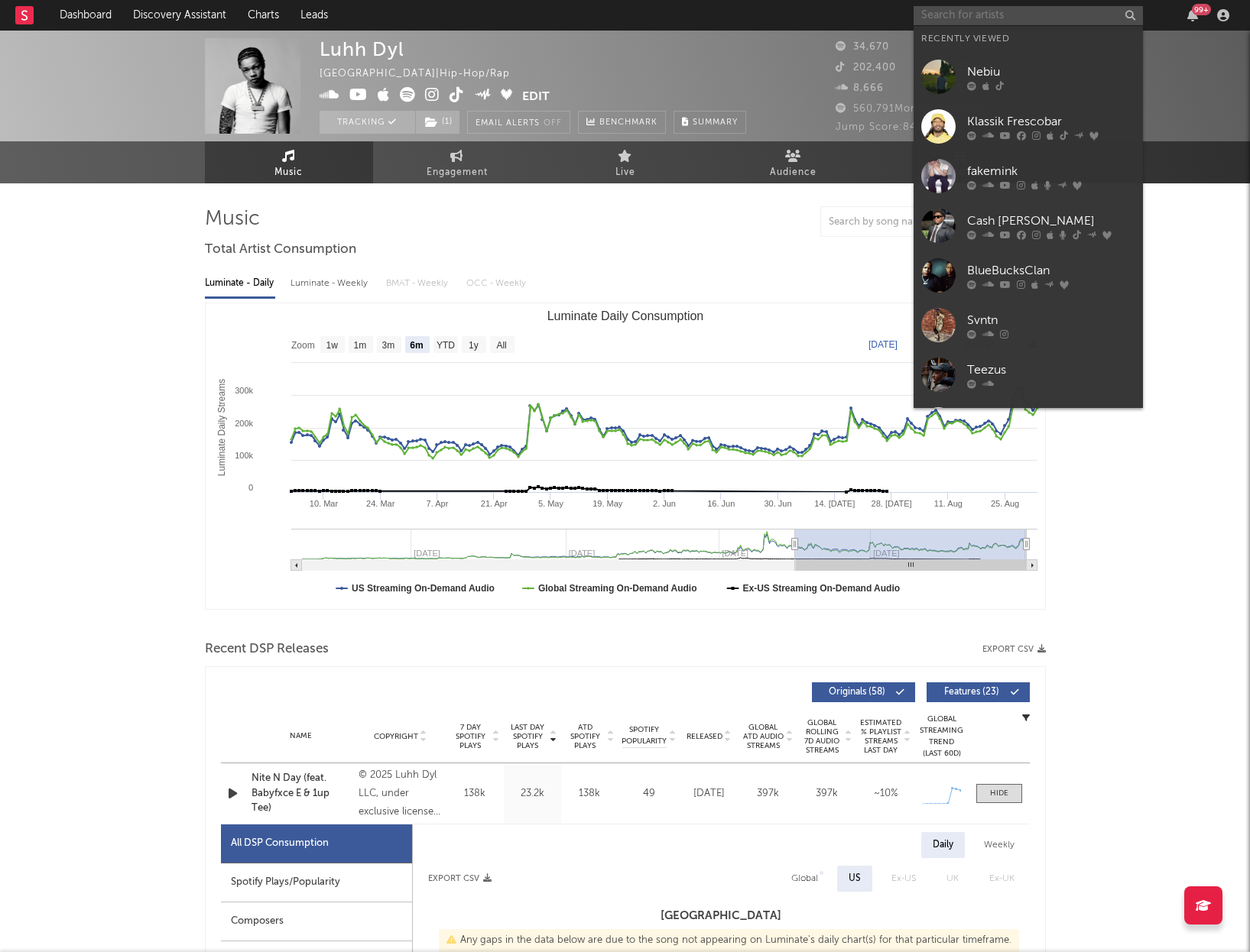
click at [1021, 15] on input "text" at bounding box center [1028, 16] width 229 height 19
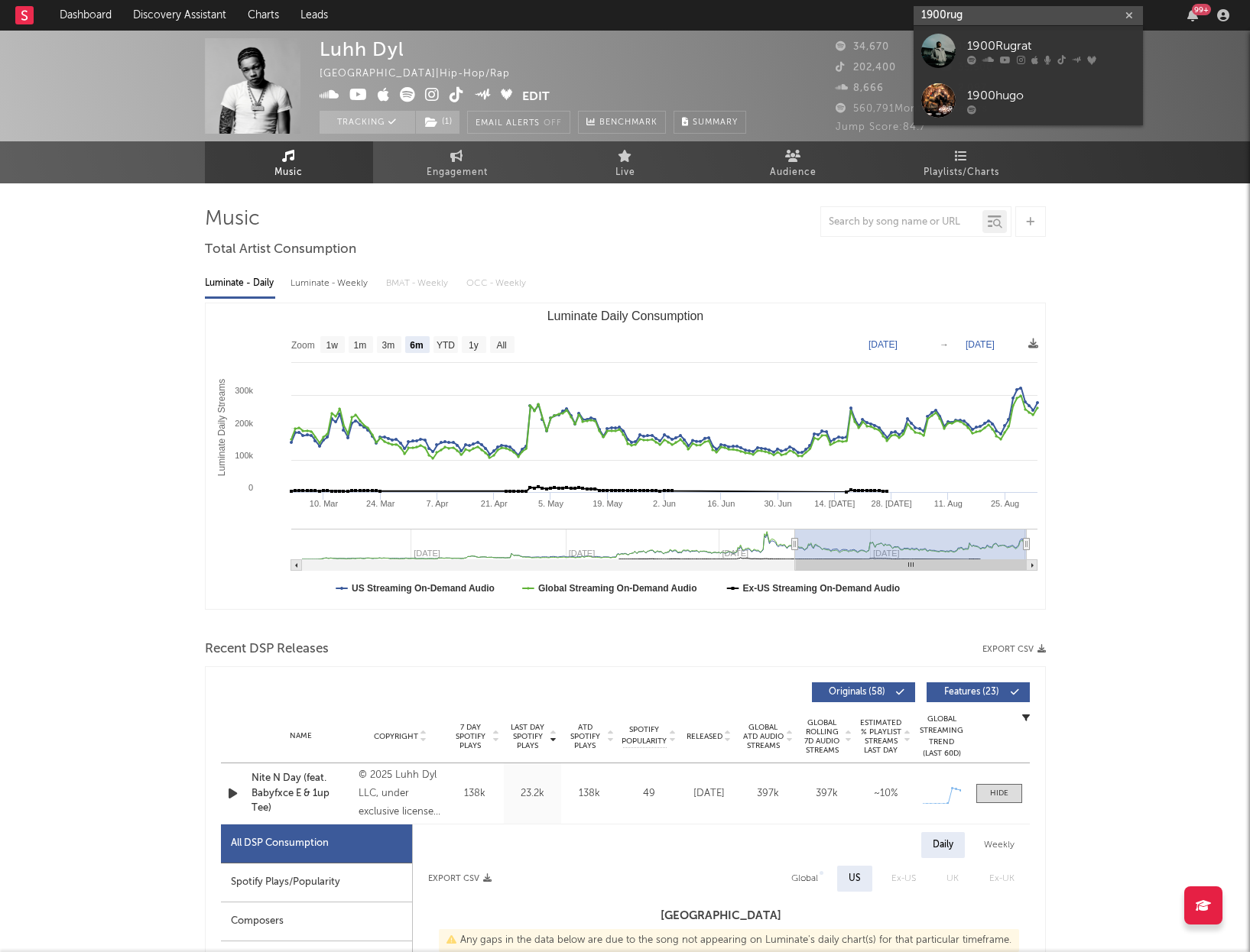
type input "1900rug"
click at [1020, 40] on div "1900Rugrat" at bounding box center [1051, 46] width 168 height 18
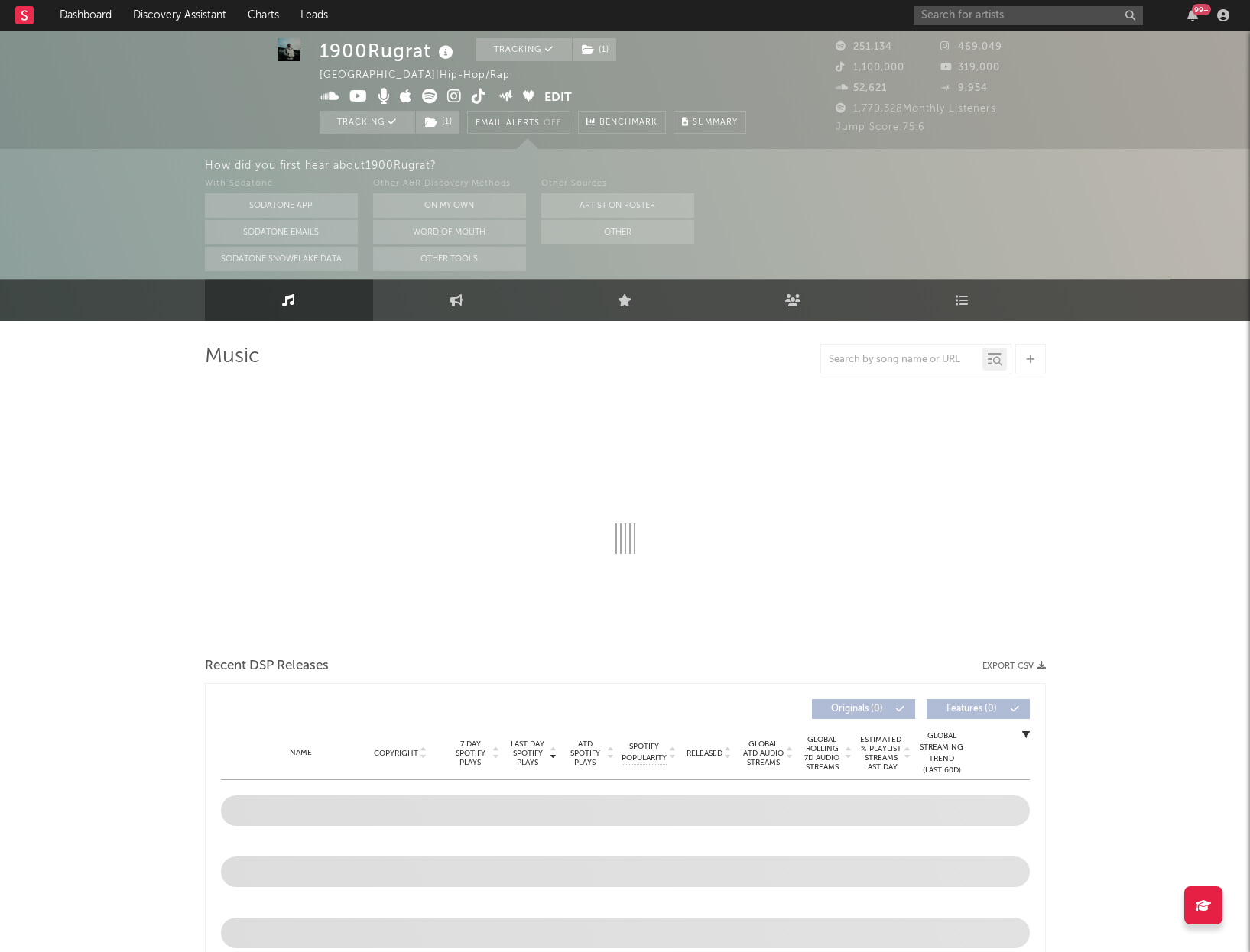
scroll to position [1, 0]
select select "6m"
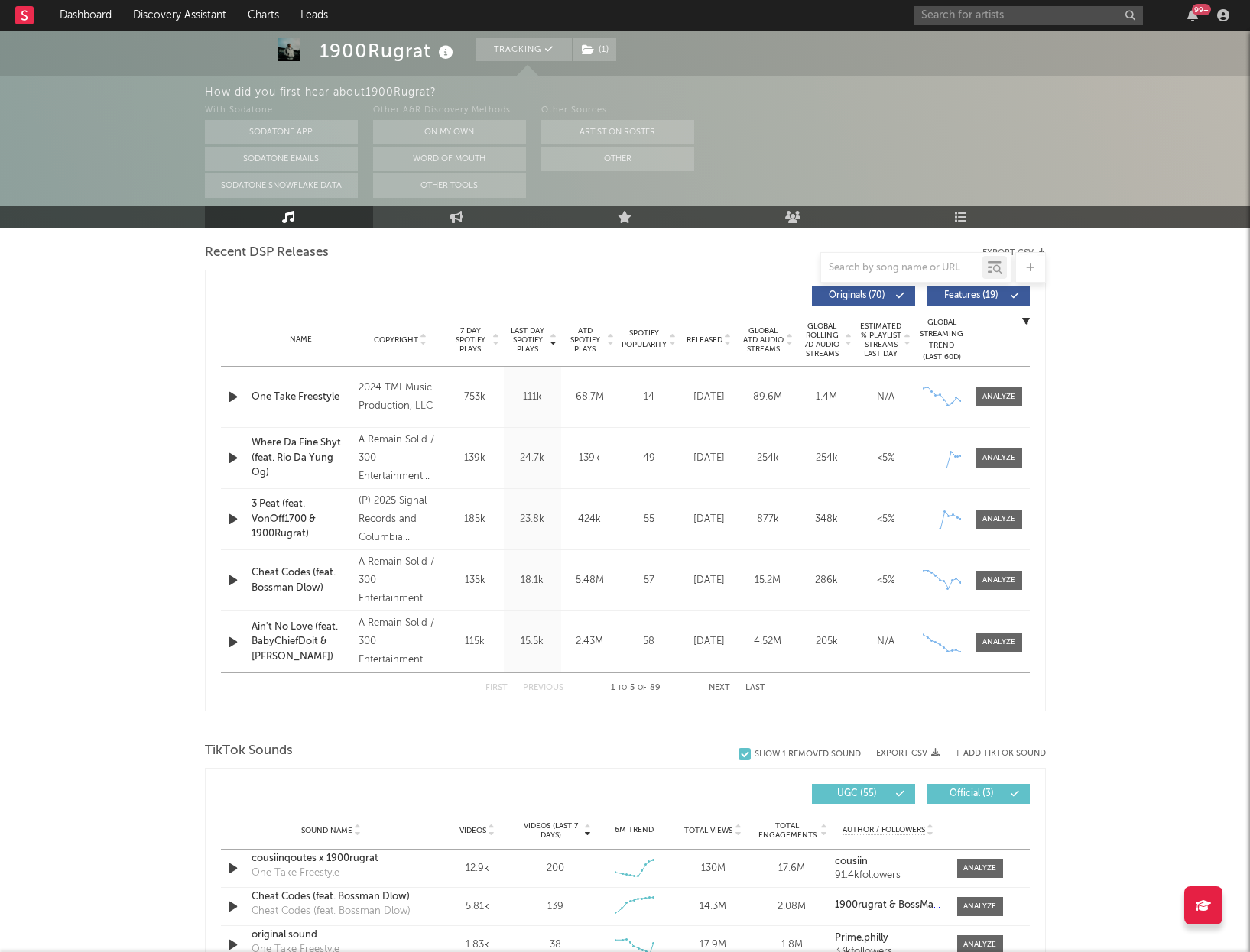
scroll to position [537, 0]
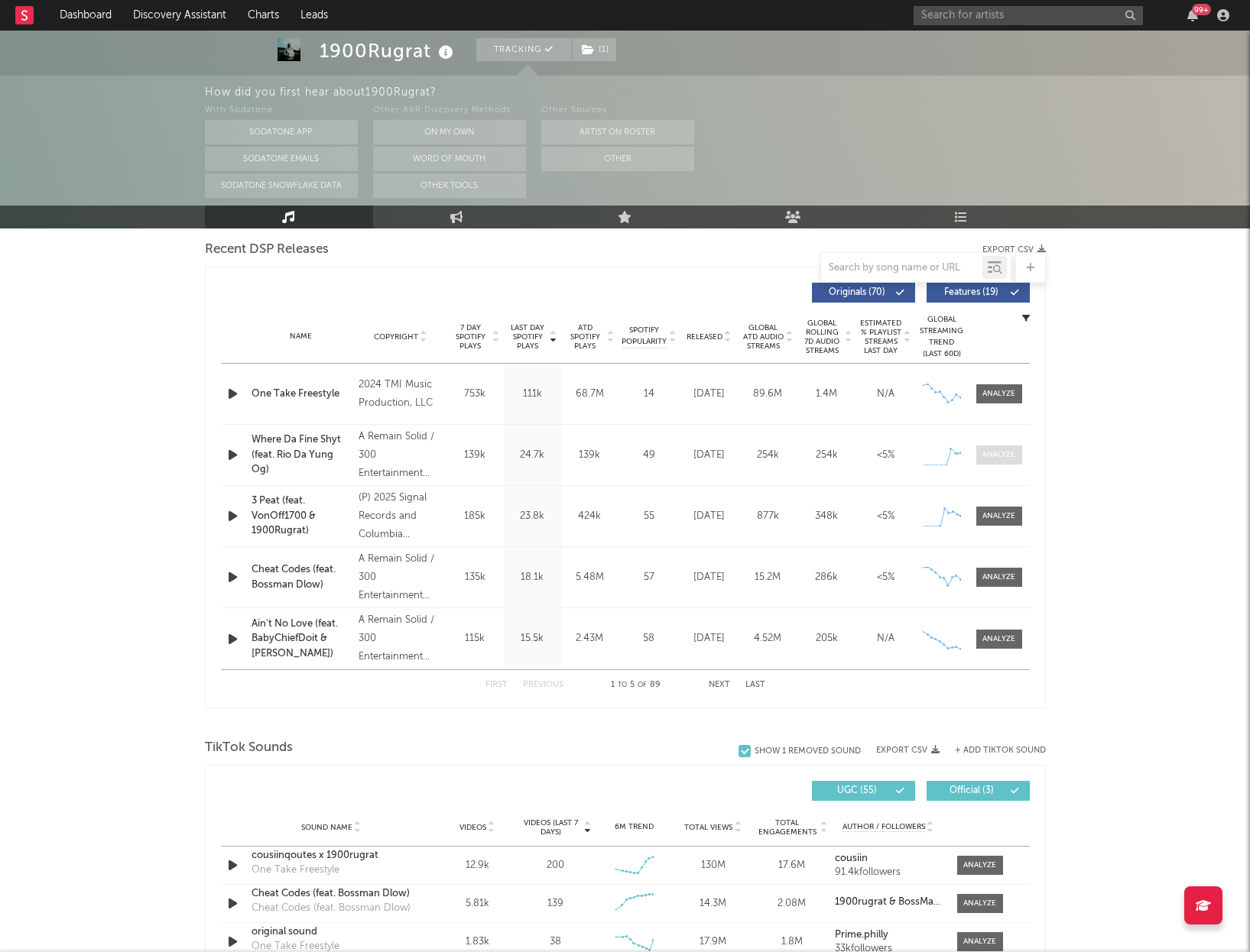
click at [991, 451] on div at bounding box center [998, 455] width 33 height 11
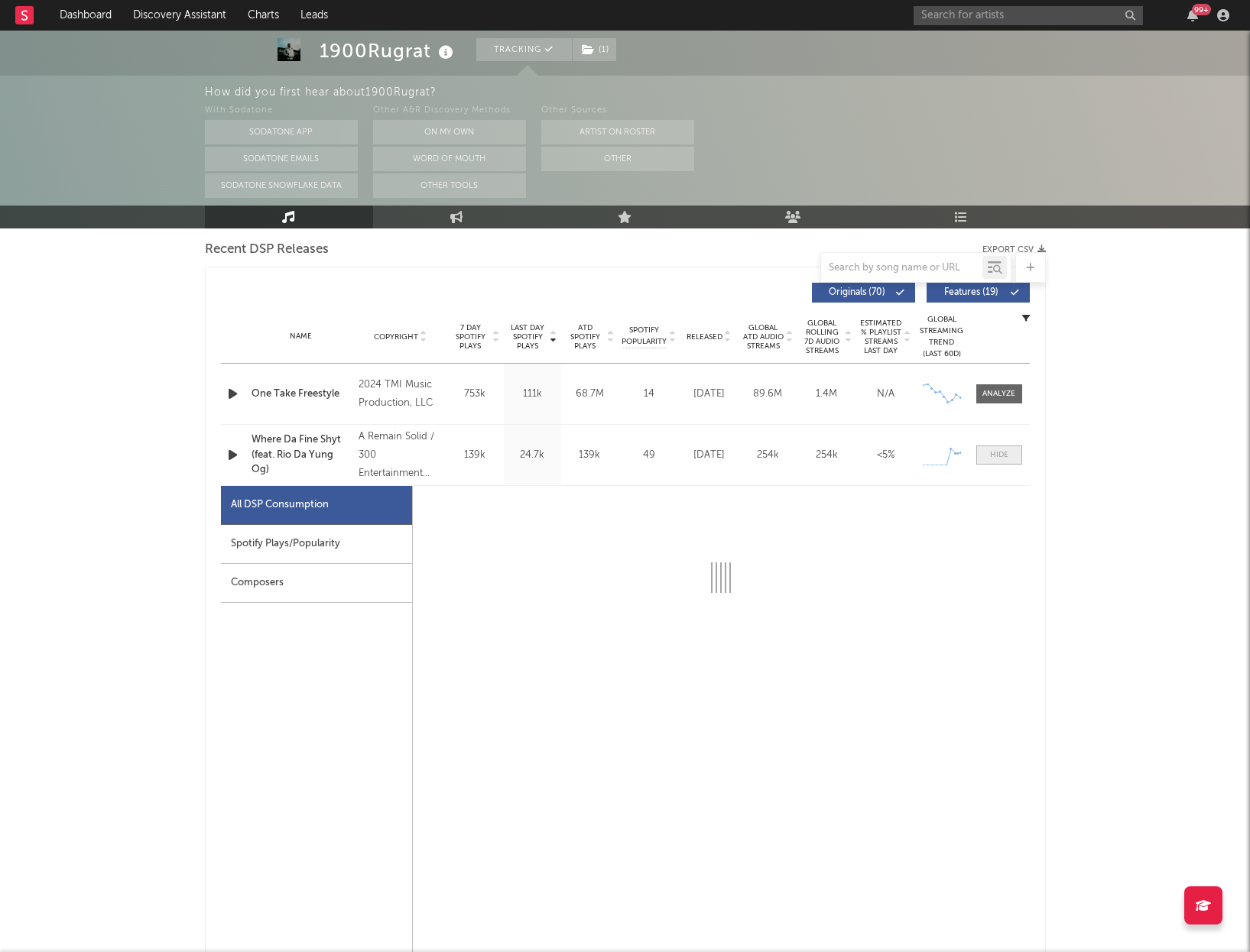
select select "1w"
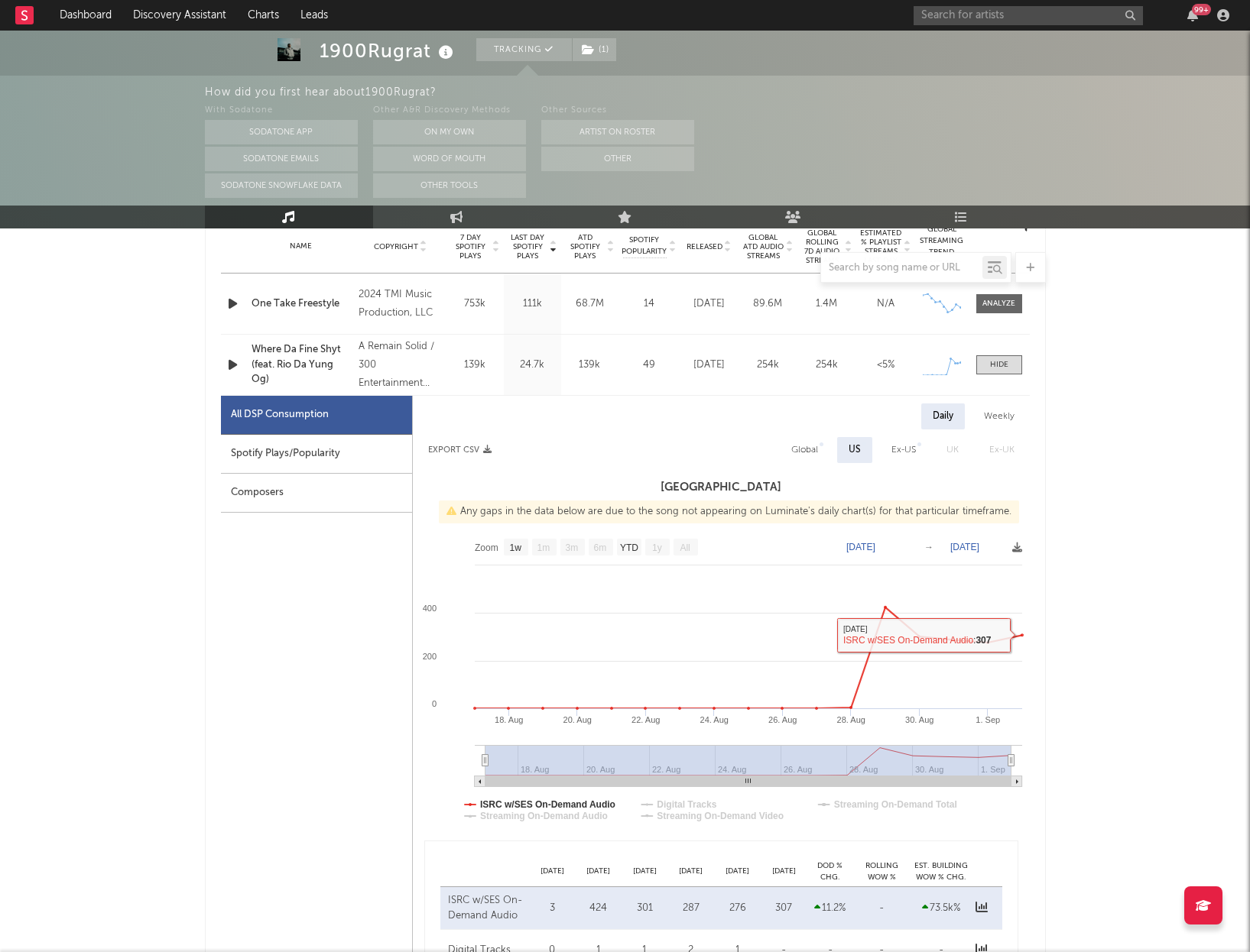
scroll to position [632, 0]
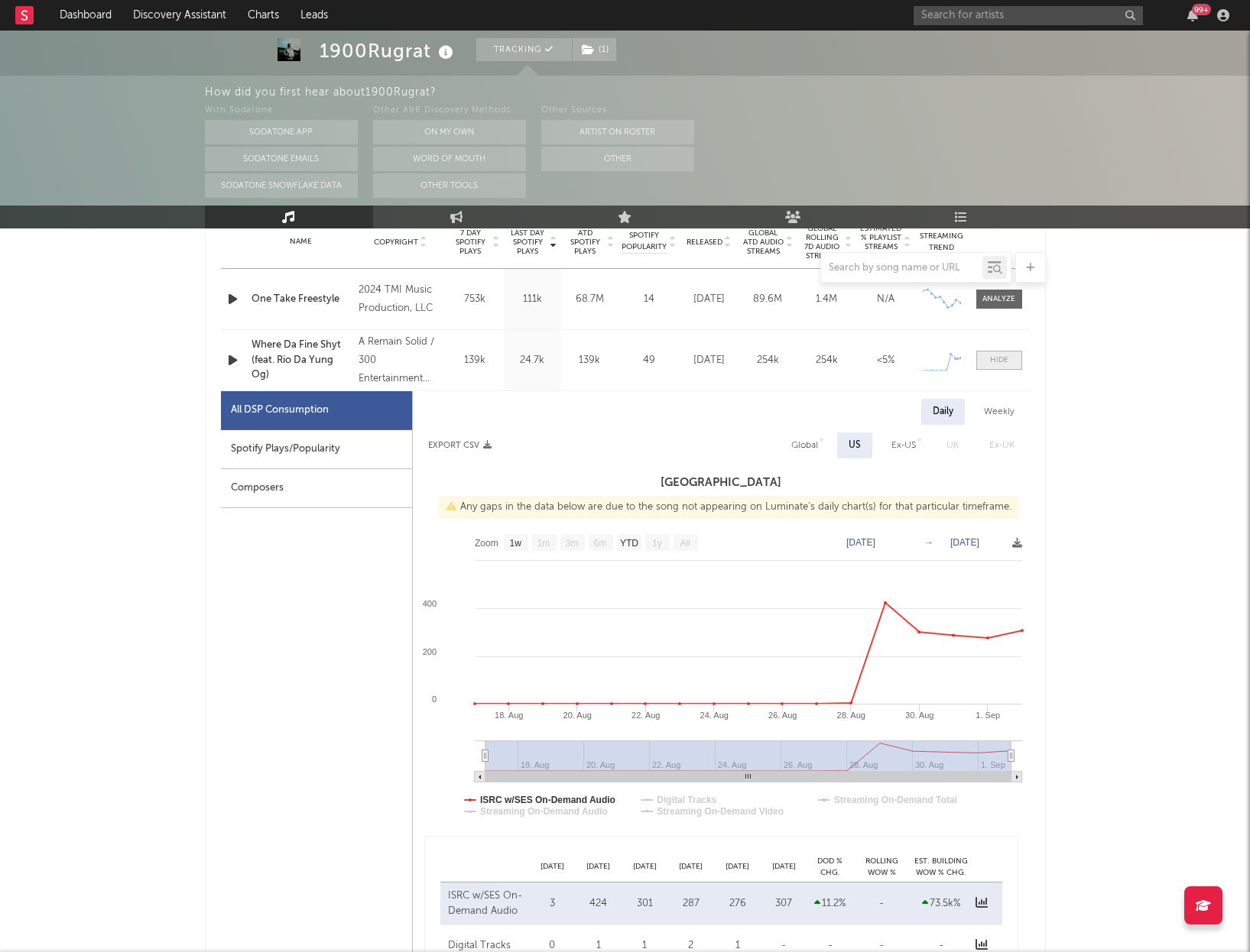
click at [999, 355] on div at bounding box center [999, 360] width 18 height 11
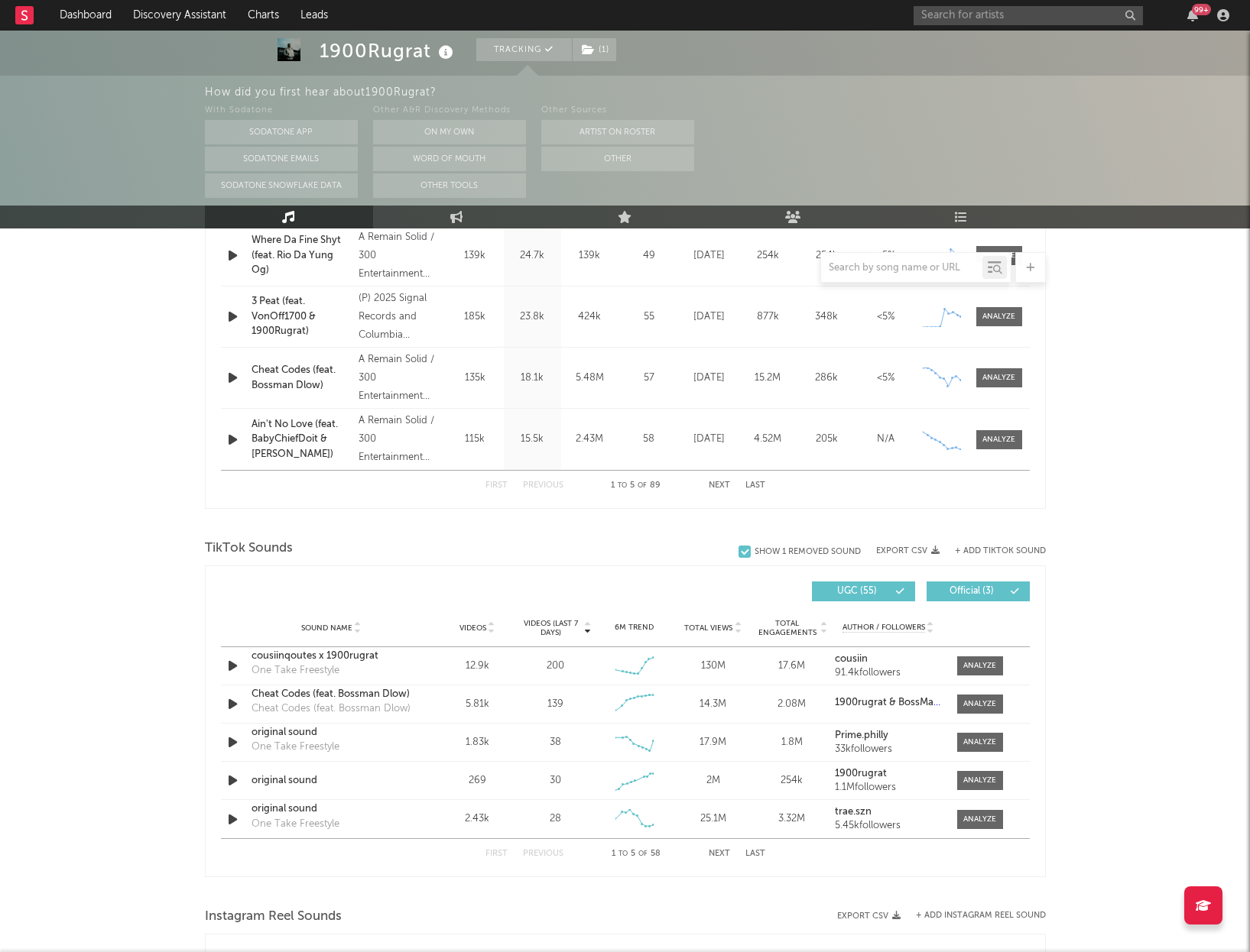
scroll to position [739, 0]
click at [235, 662] on icon "button" at bounding box center [233, 665] width 16 height 19
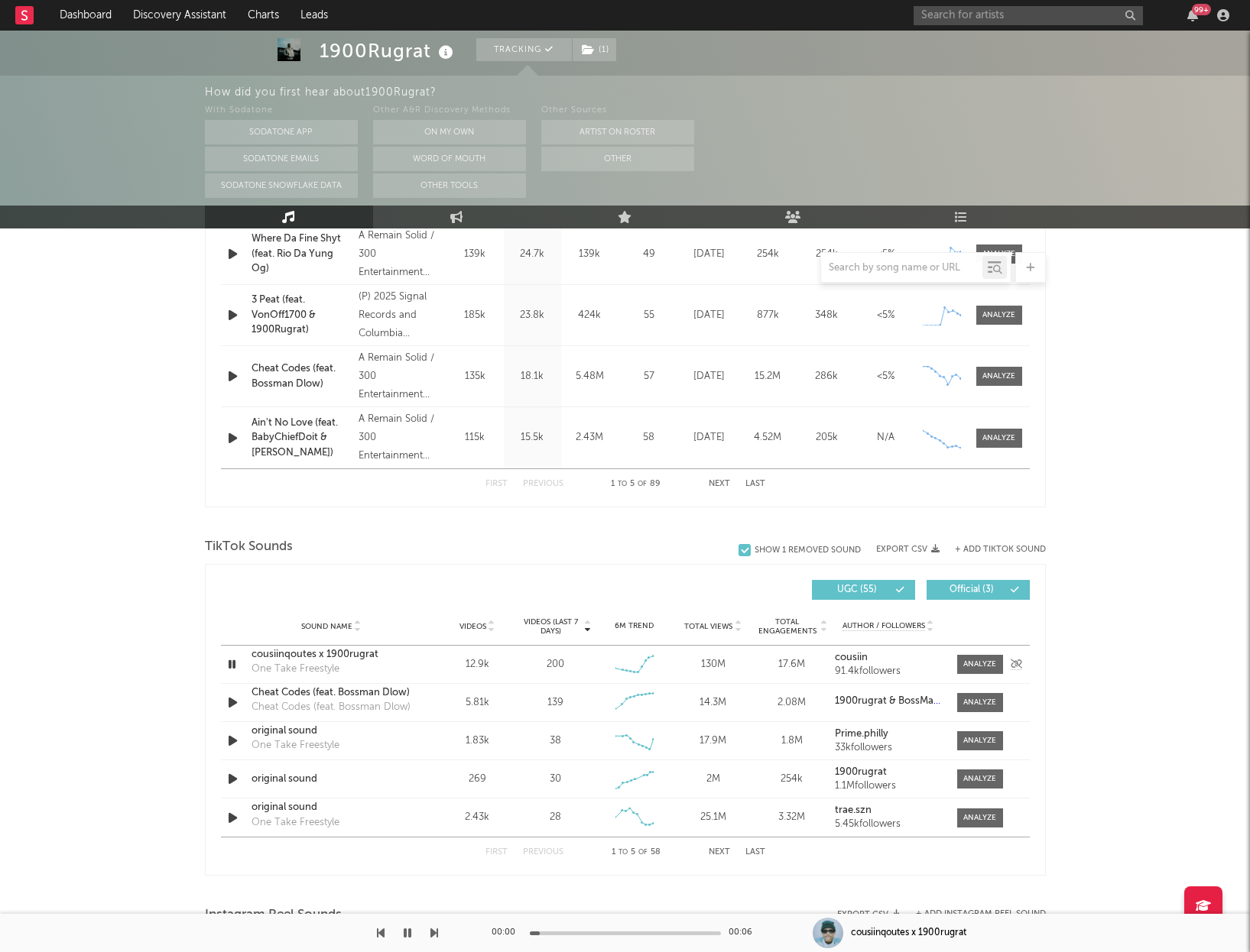
click at [236, 662] on icon "button" at bounding box center [232, 665] width 15 height 19
click at [232, 739] on icon "button" at bounding box center [233, 741] width 16 height 19
drag, startPoint x: 231, startPoint y: 737, endPoint x: 230, endPoint y: 756, distance: 19.0
click at [231, 737] on icon "button" at bounding box center [232, 741] width 15 height 19
click at [231, 779] on icon "button" at bounding box center [233, 779] width 16 height 19
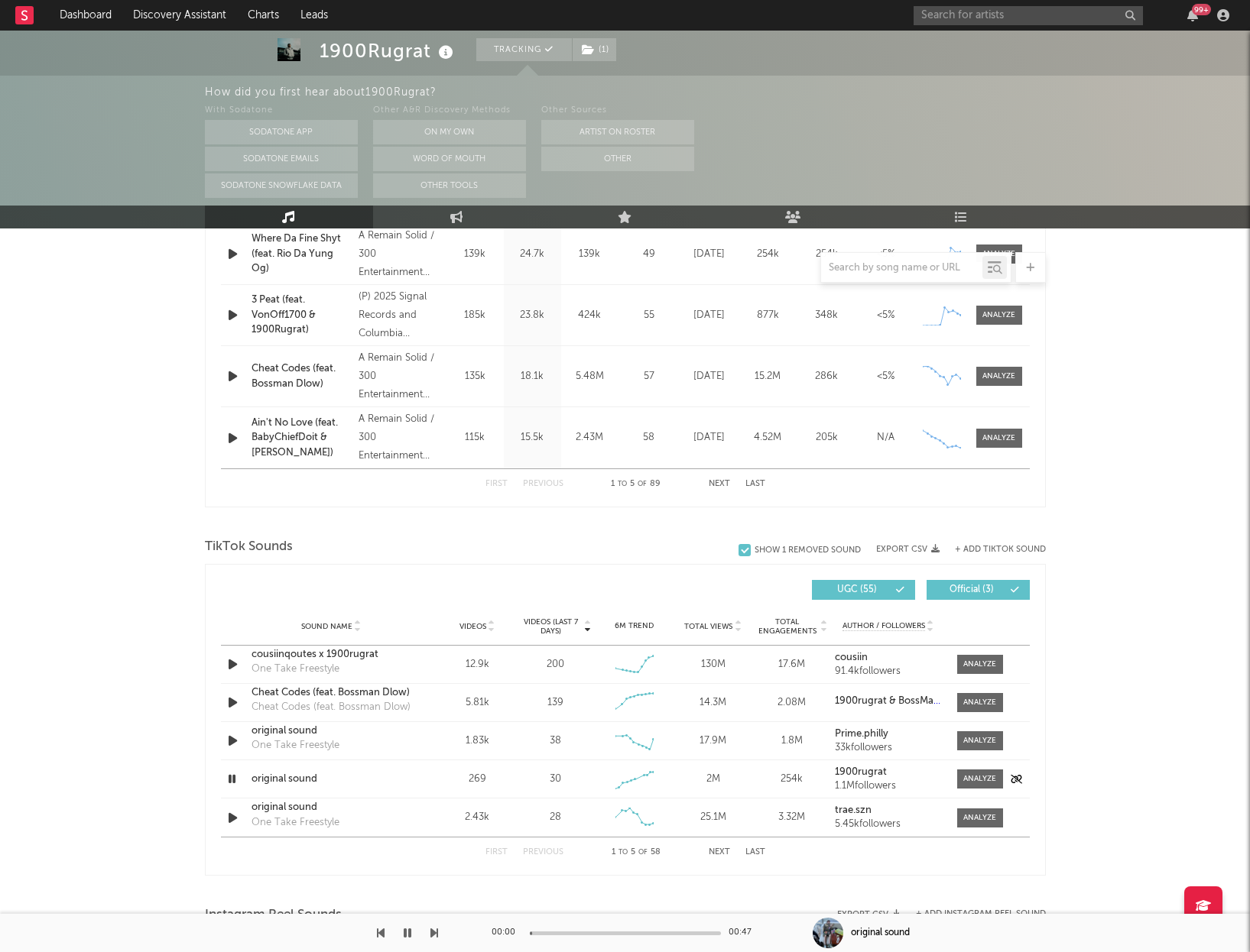
click at [233, 779] on icon "button" at bounding box center [232, 779] width 15 height 19
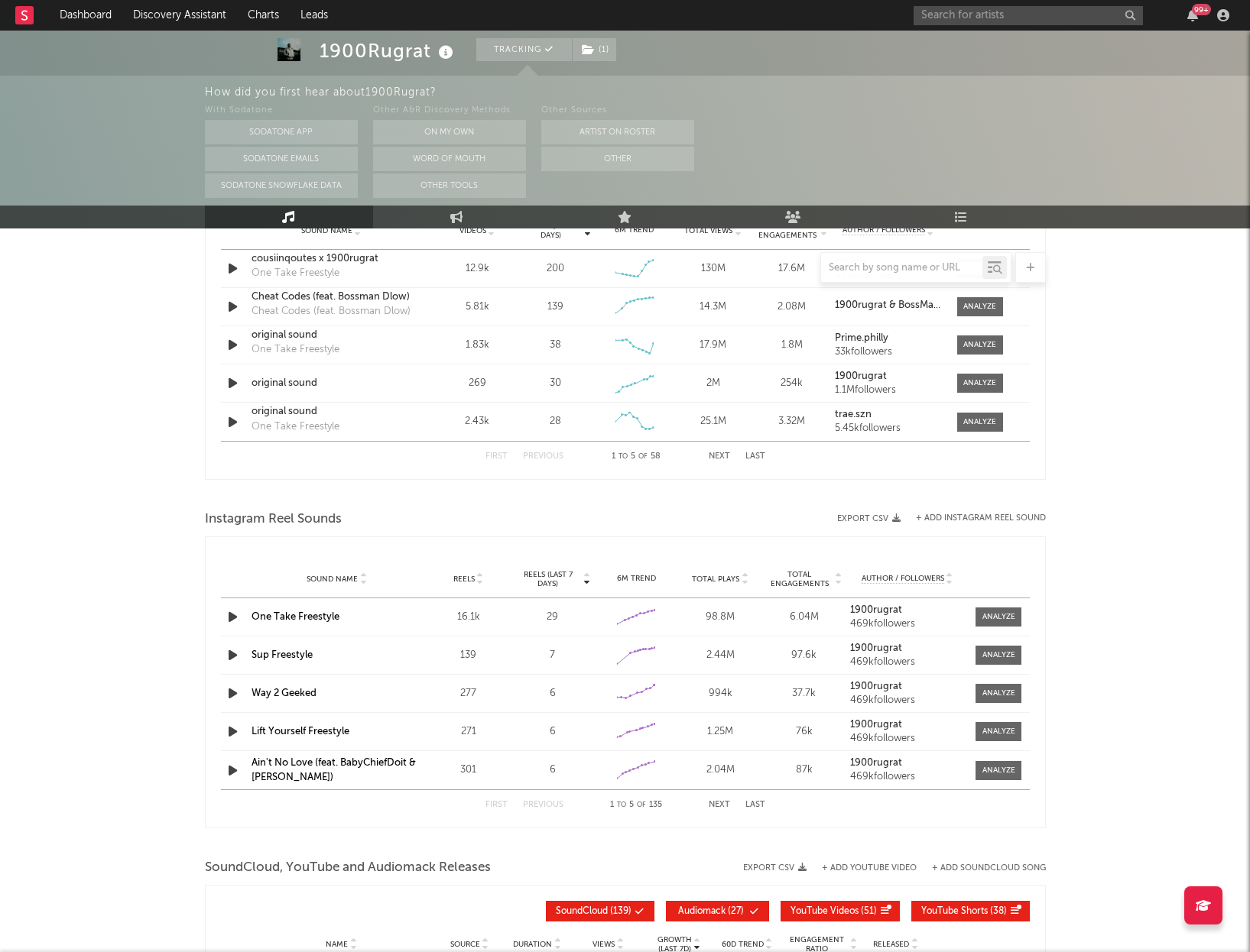
scroll to position [1143, 0]
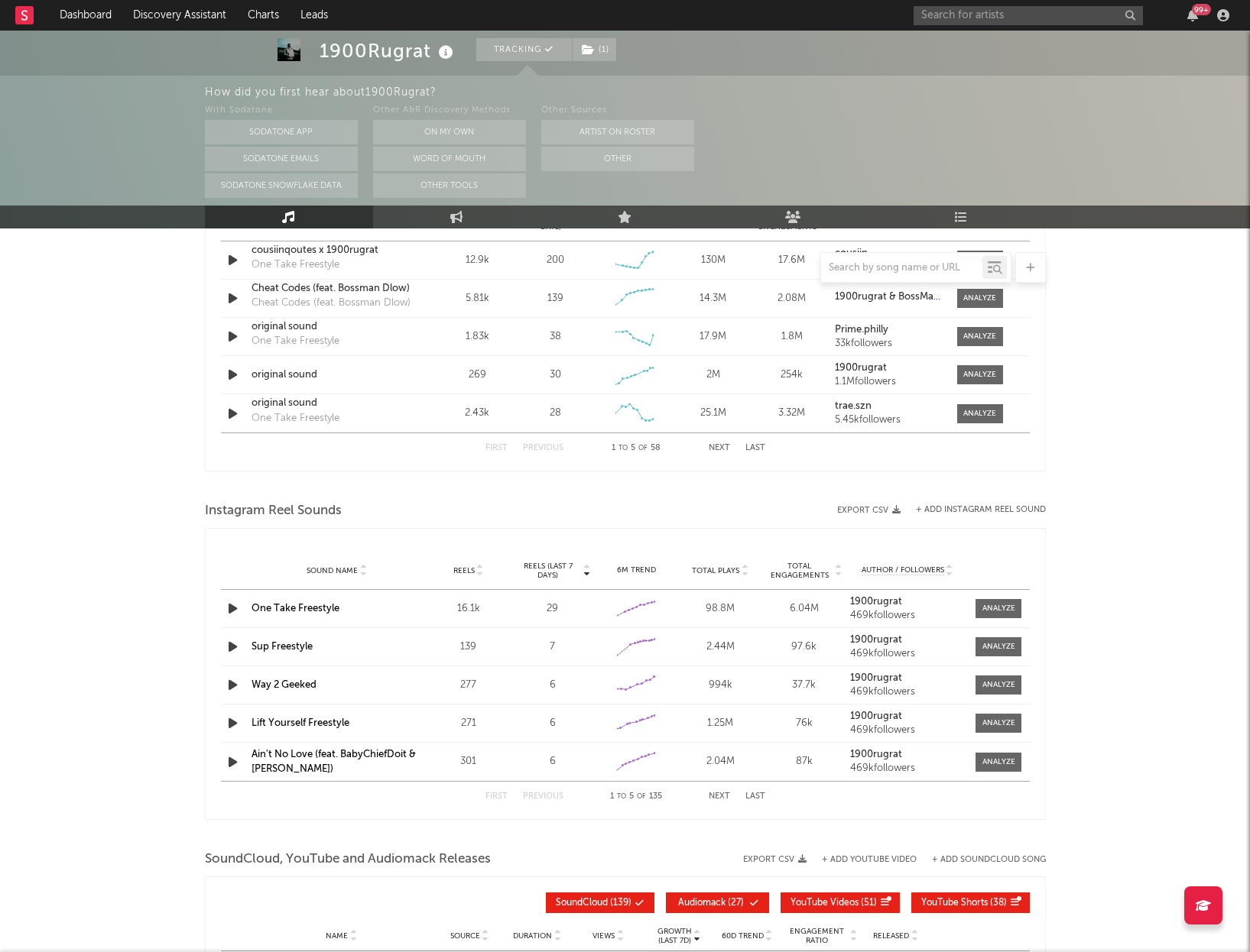
click at [235, 610] on icon "button" at bounding box center [233, 609] width 16 height 19
click at [235, 610] on icon "button" at bounding box center [232, 609] width 15 height 19
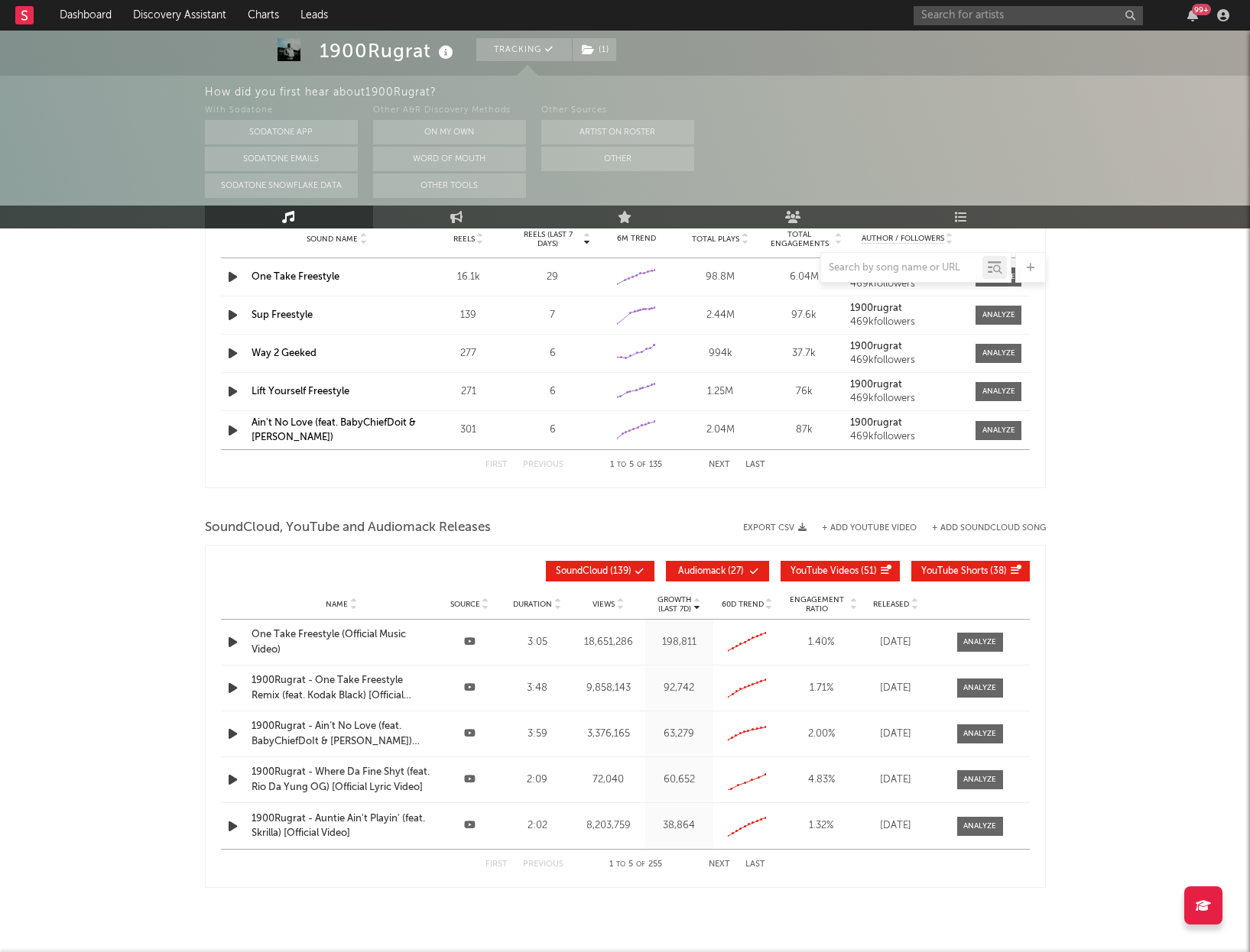
scroll to position [1485, 0]
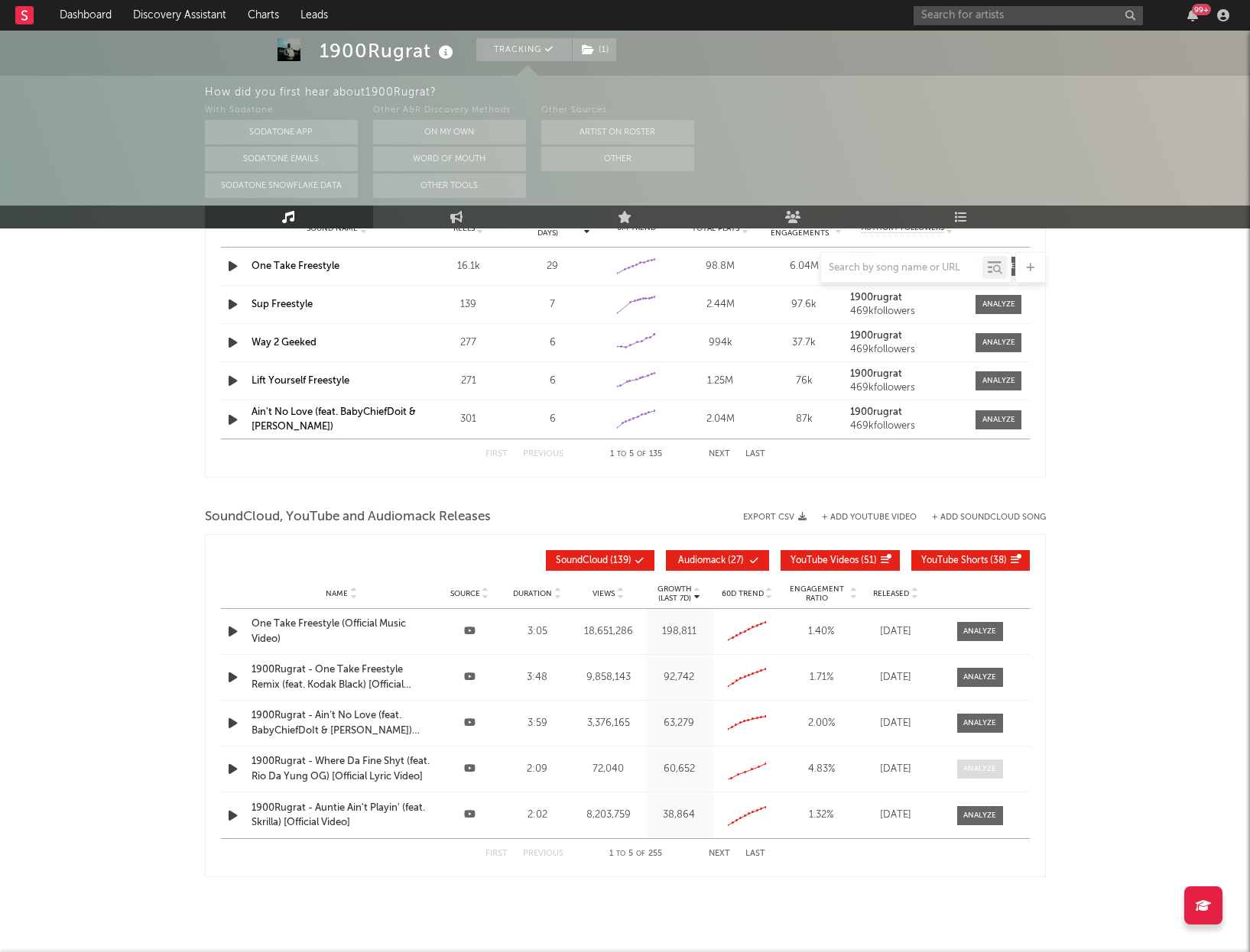
click at [977, 765] on div at bounding box center [979, 768] width 33 height 11
select select "1w"
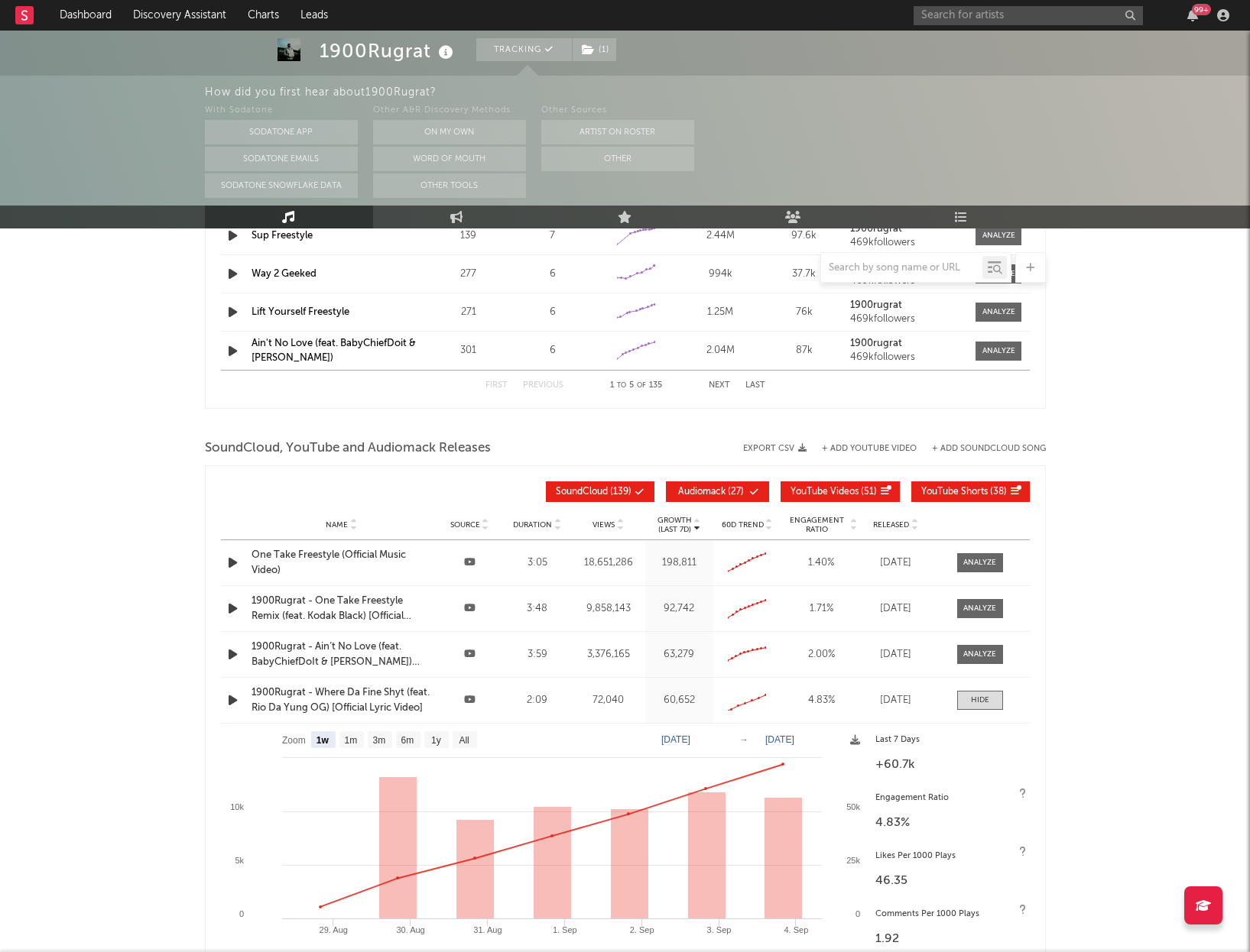
scroll to position [1584, 0]
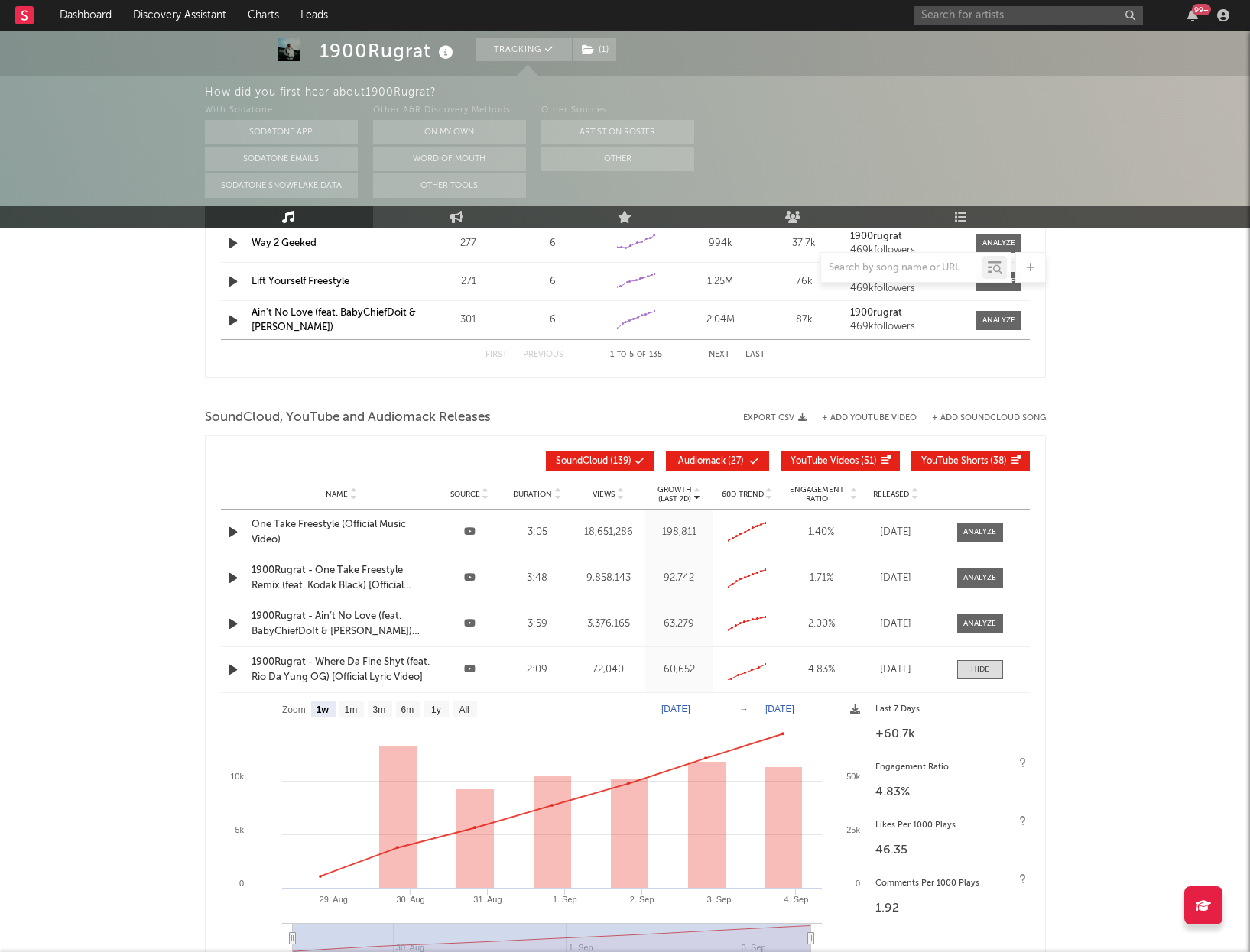
click at [972, 670] on div at bounding box center [979, 669] width 18 height 11
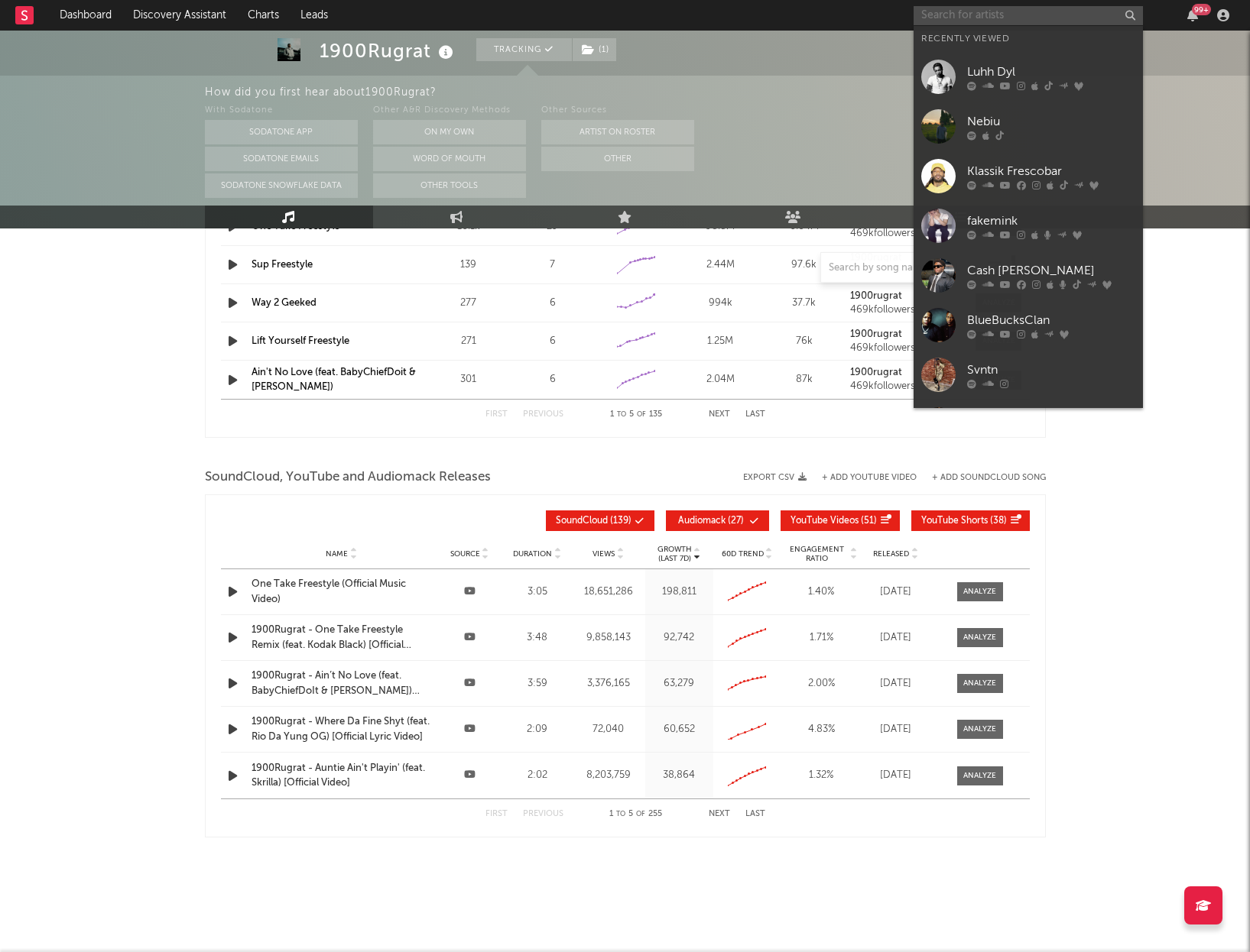
click at [1005, 23] on input "text" at bounding box center [1028, 16] width 229 height 19
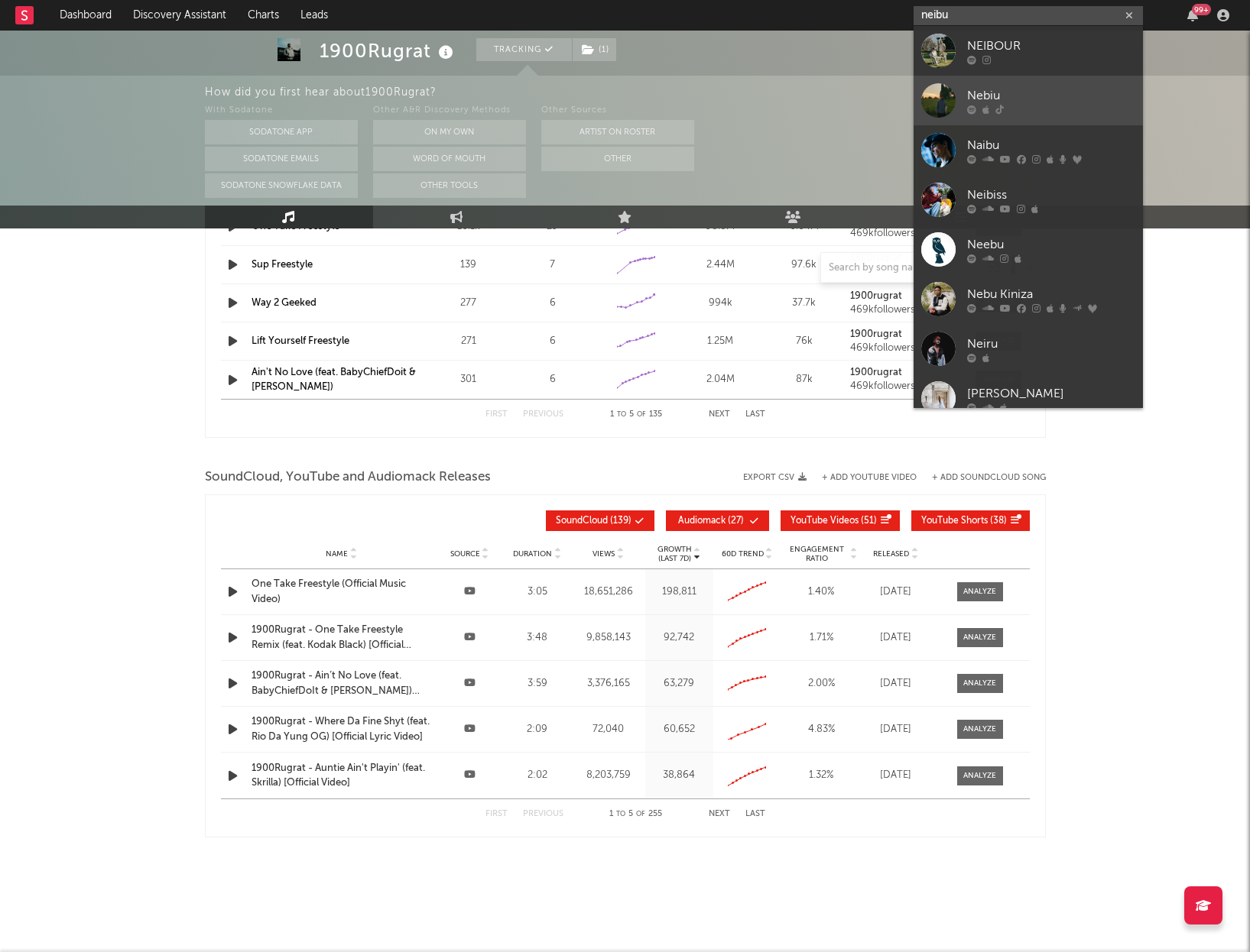
type input "neibu"
click at [1008, 94] on div "Nebiu" at bounding box center [1051, 95] width 168 height 18
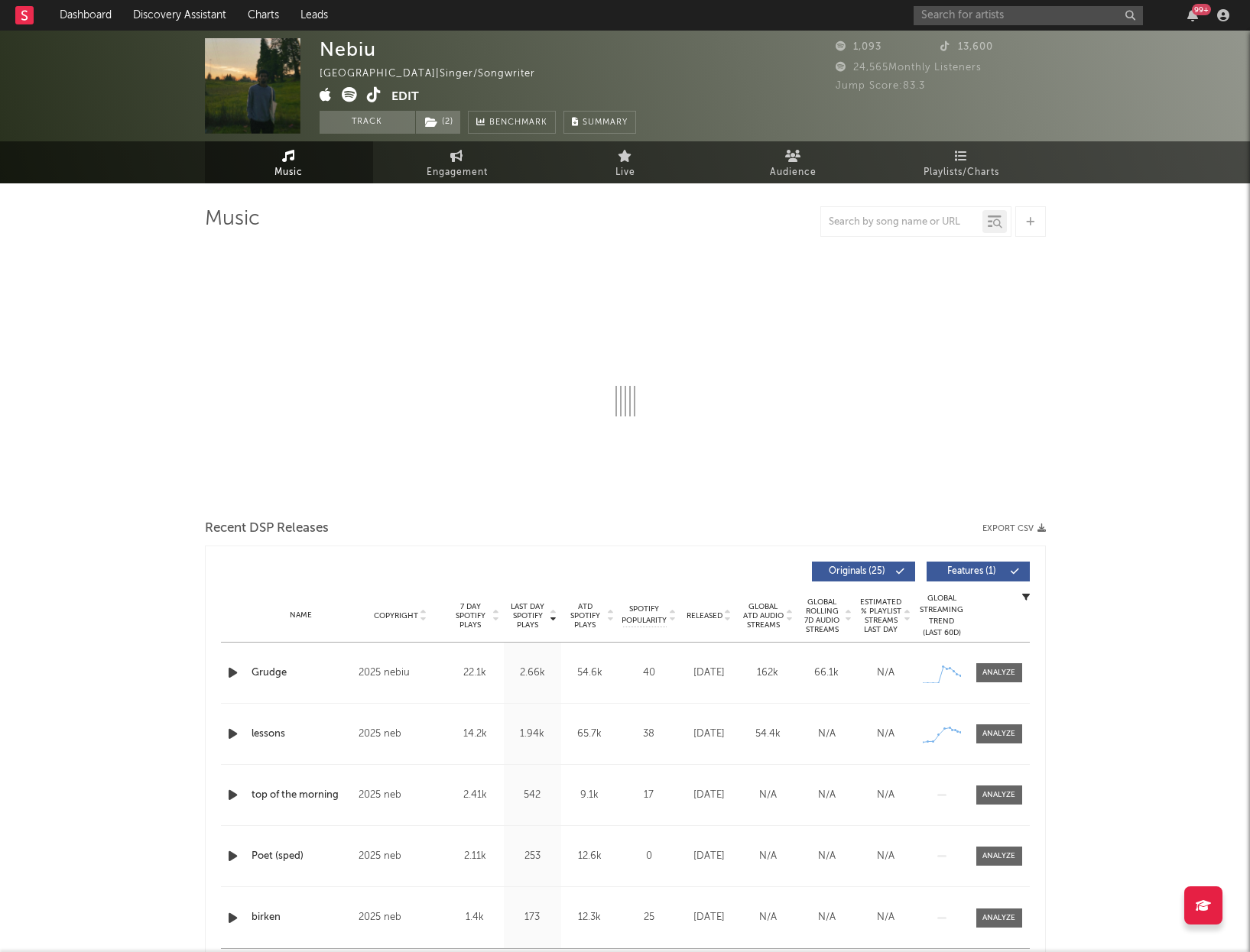
select select "1w"
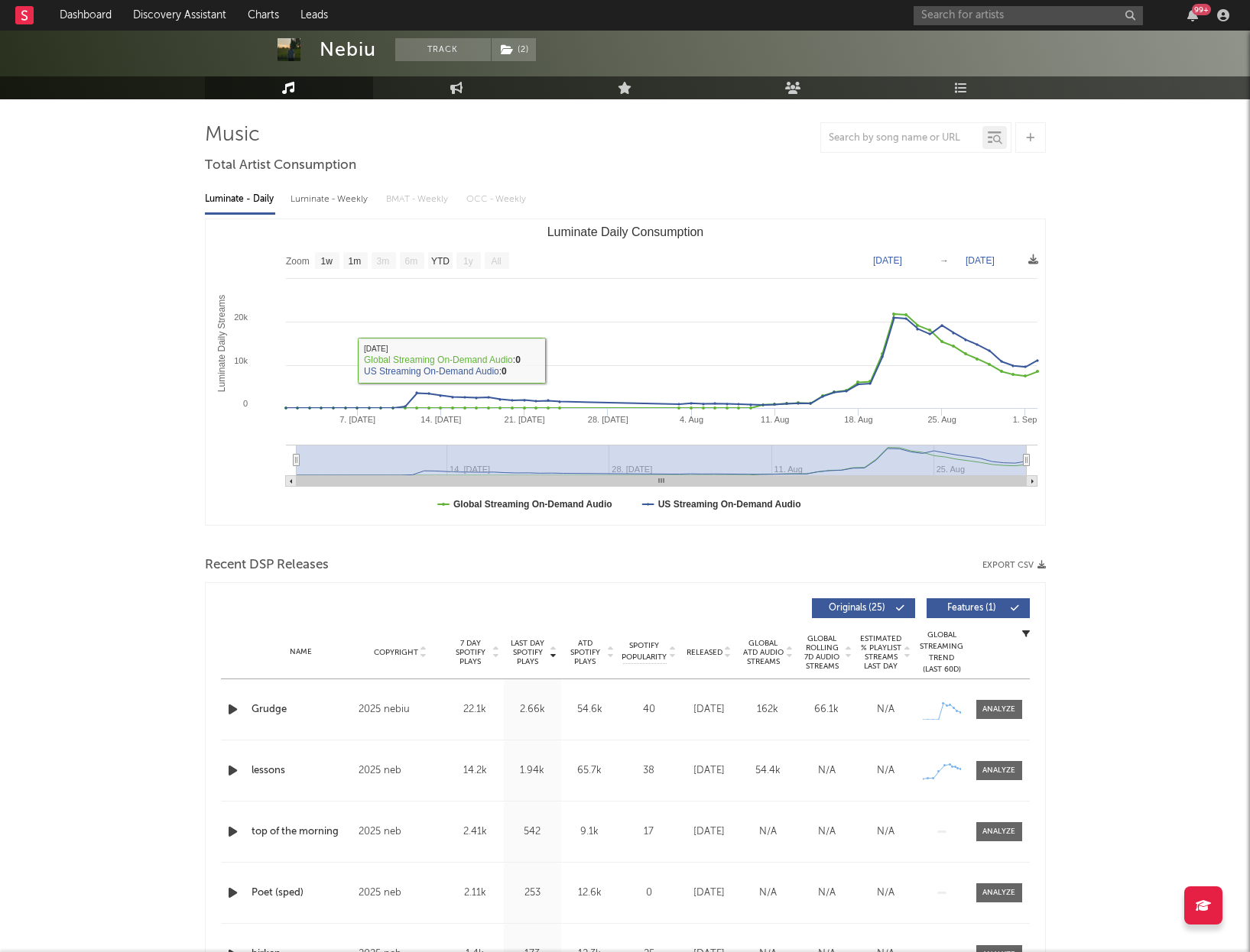
scroll to position [90, 0]
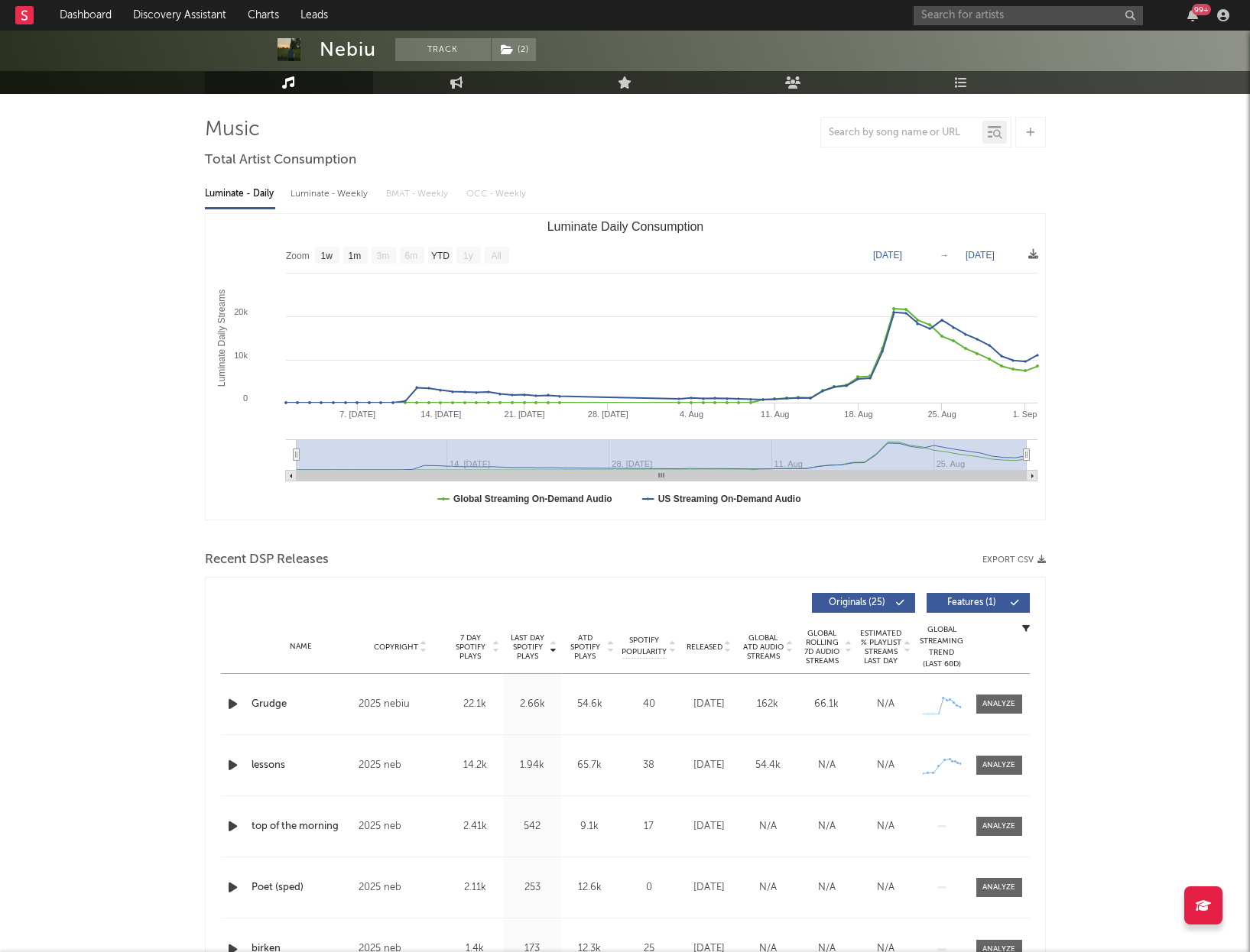
click at [228, 707] on icon "button" at bounding box center [233, 704] width 16 height 19
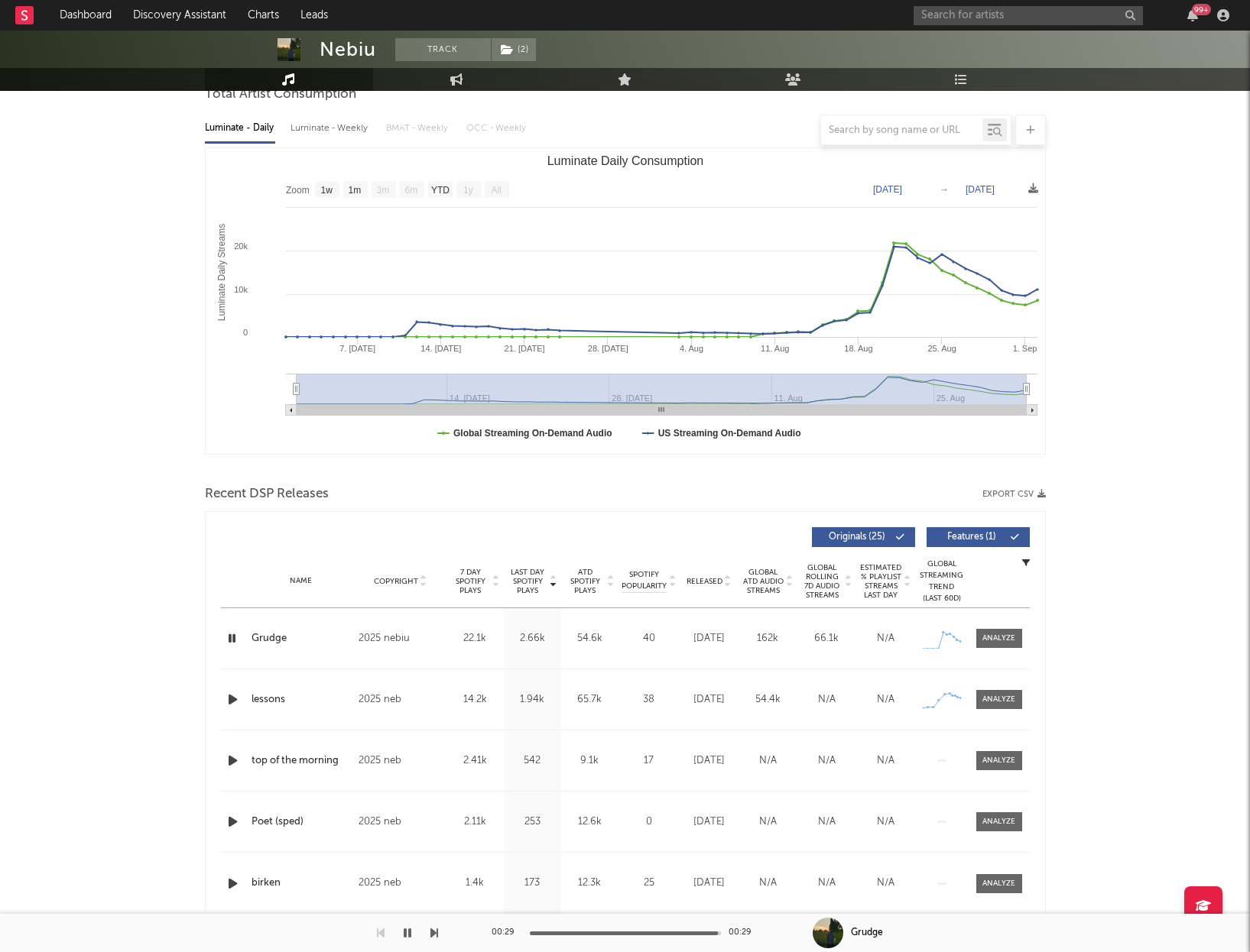
scroll to position [156, 0]
click at [235, 698] on icon "button" at bounding box center [233, 699] width 16 height 19
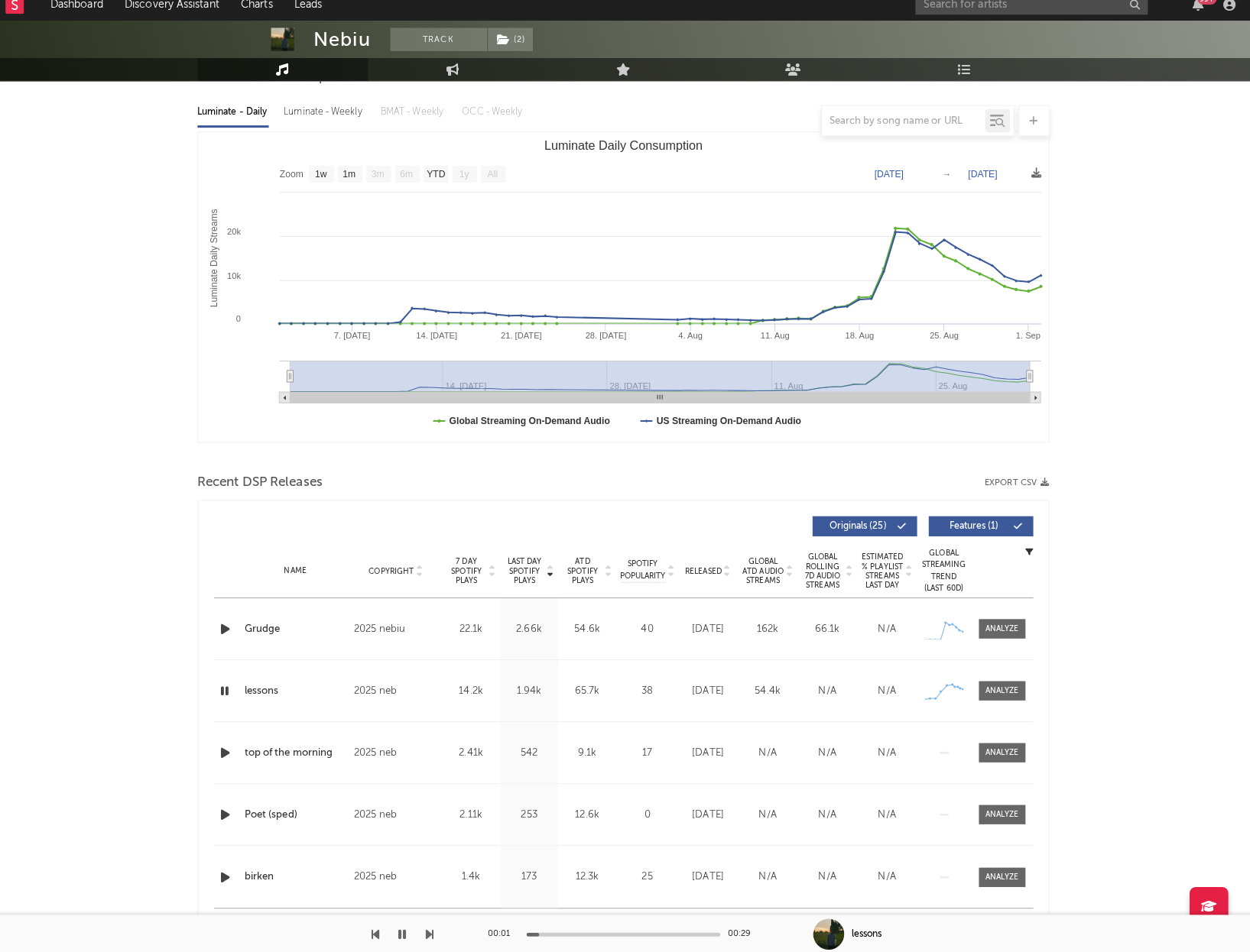
scroll to position [167, 0]
